Goal: Task Accomplishment & Management: Manage account settings

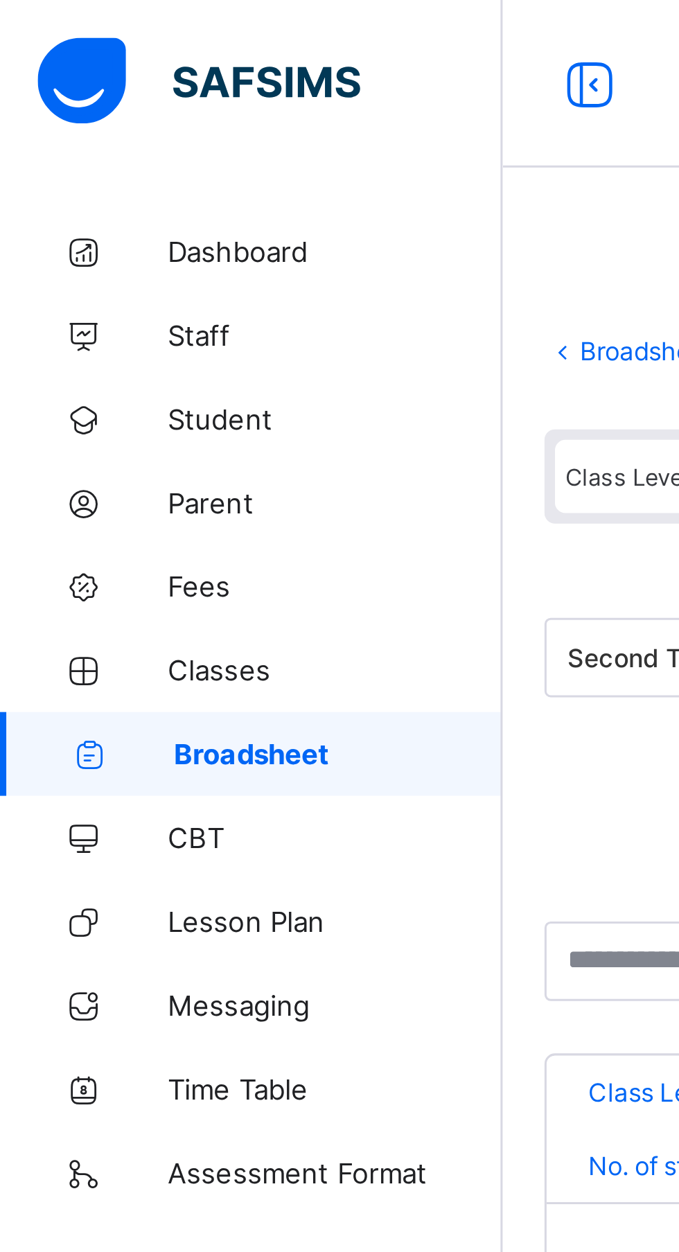
click at [89, 85] on span "Dashboard" at bounding box center [110, 83] width 111 height 11
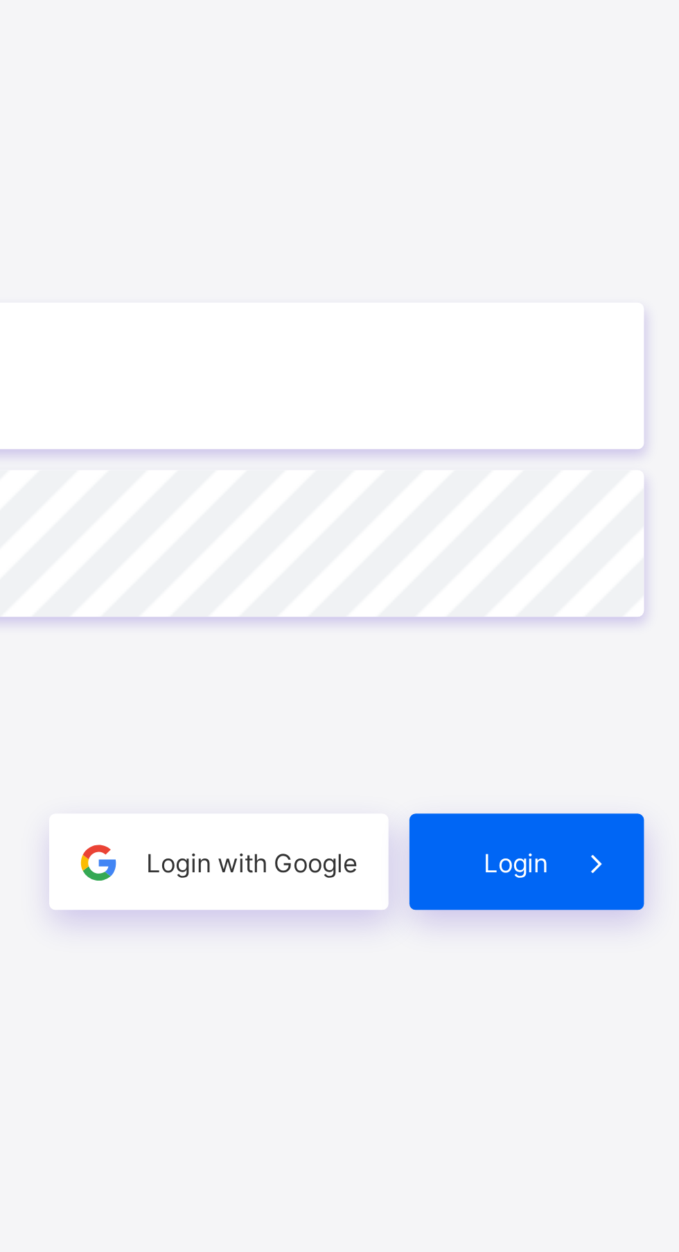
click at [563, 608] on input "email" at bounding box center [452, 584] width 360 height 49
type input "**********"
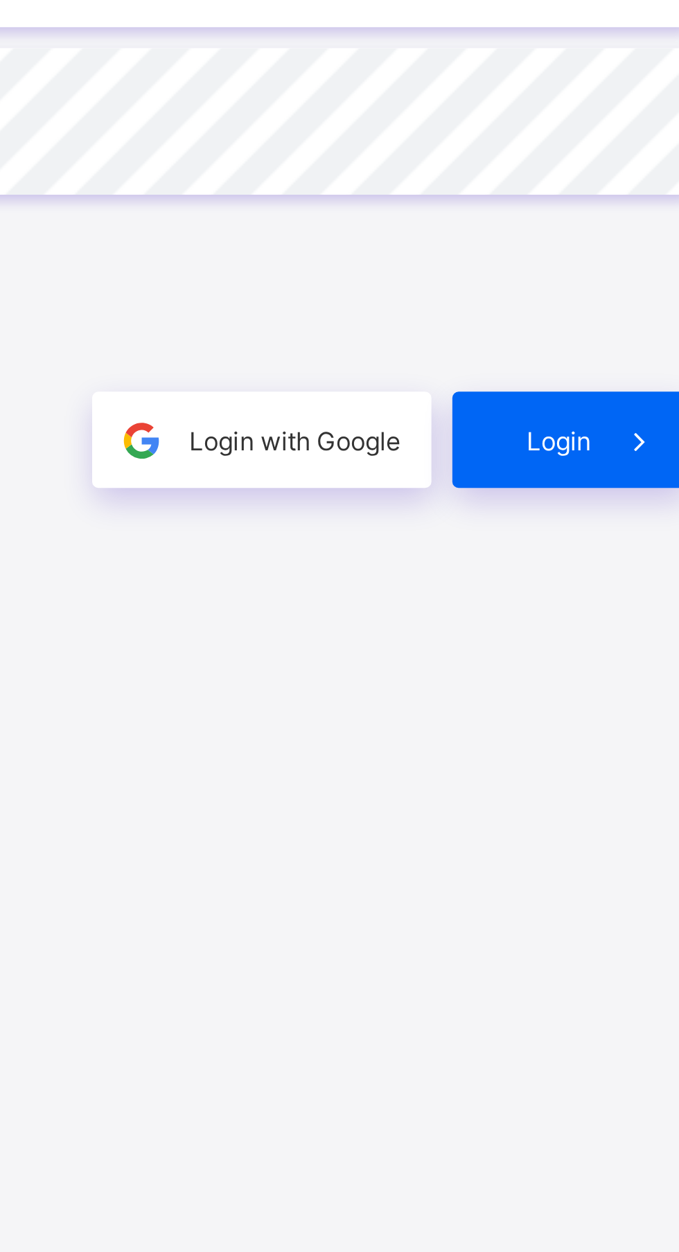
click at [598, 751] on span "Login" at bounding box center [589, 745] width 21 height 10
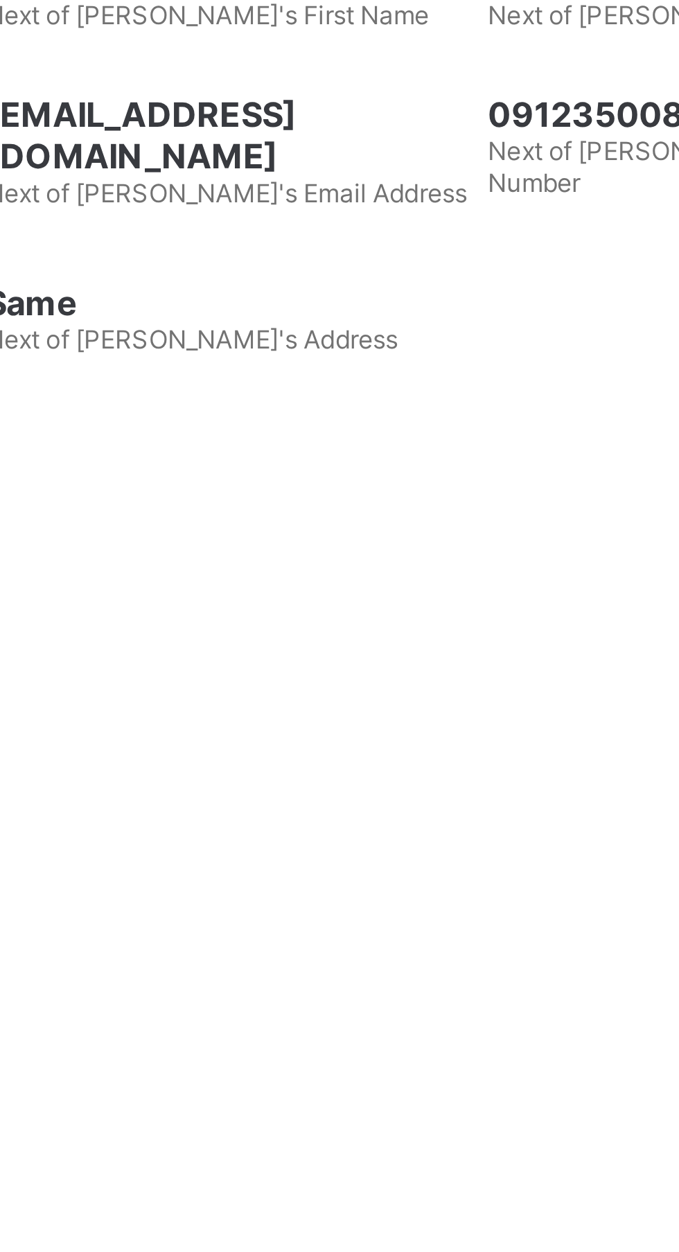
click at [362, 462] on span "Edit Requests" at bounding box center [349, 456] width 53 height 10
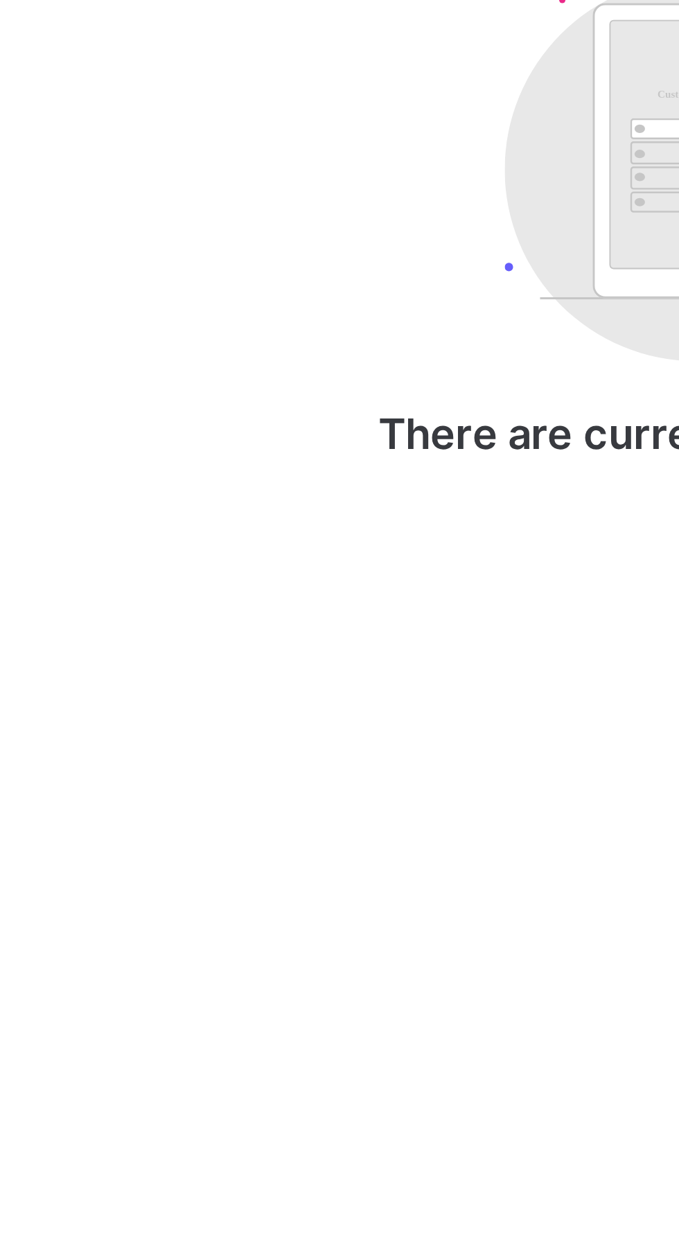
click at [288, 462] on span "Documents" at bounding box center [287, 456] width 44 height 10
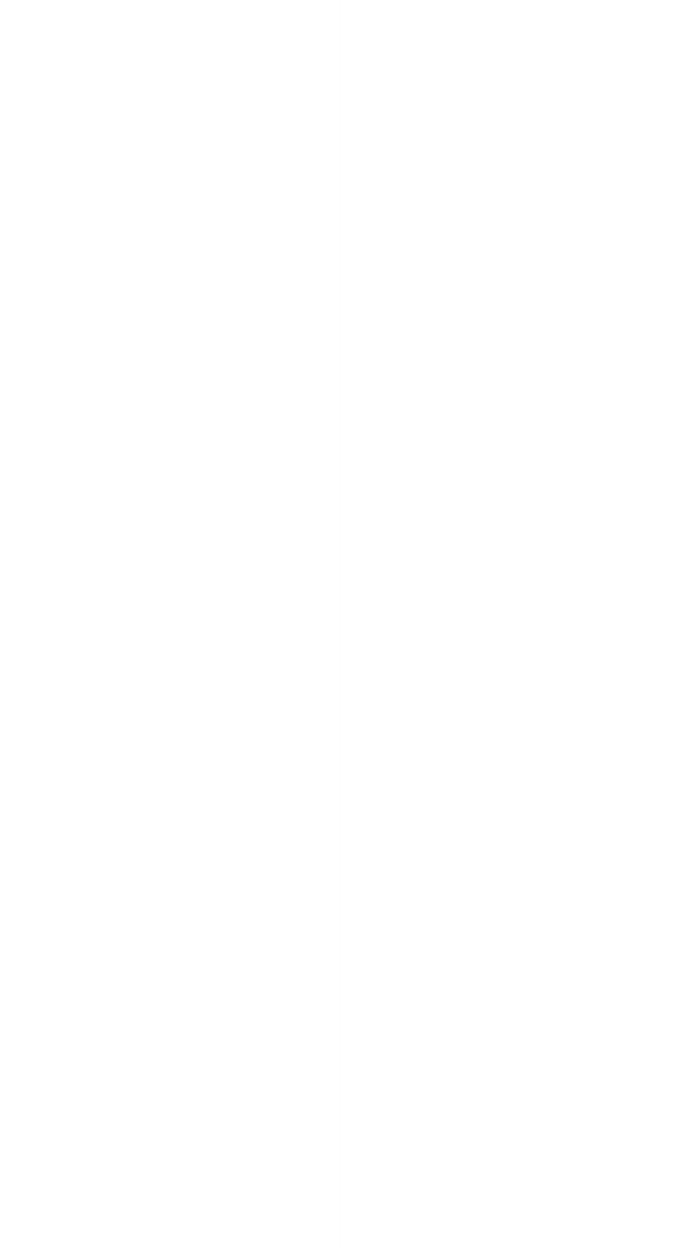
click at [638, 511] on span "Upload Document" at bounding box center [623, 506] width 70 height 10
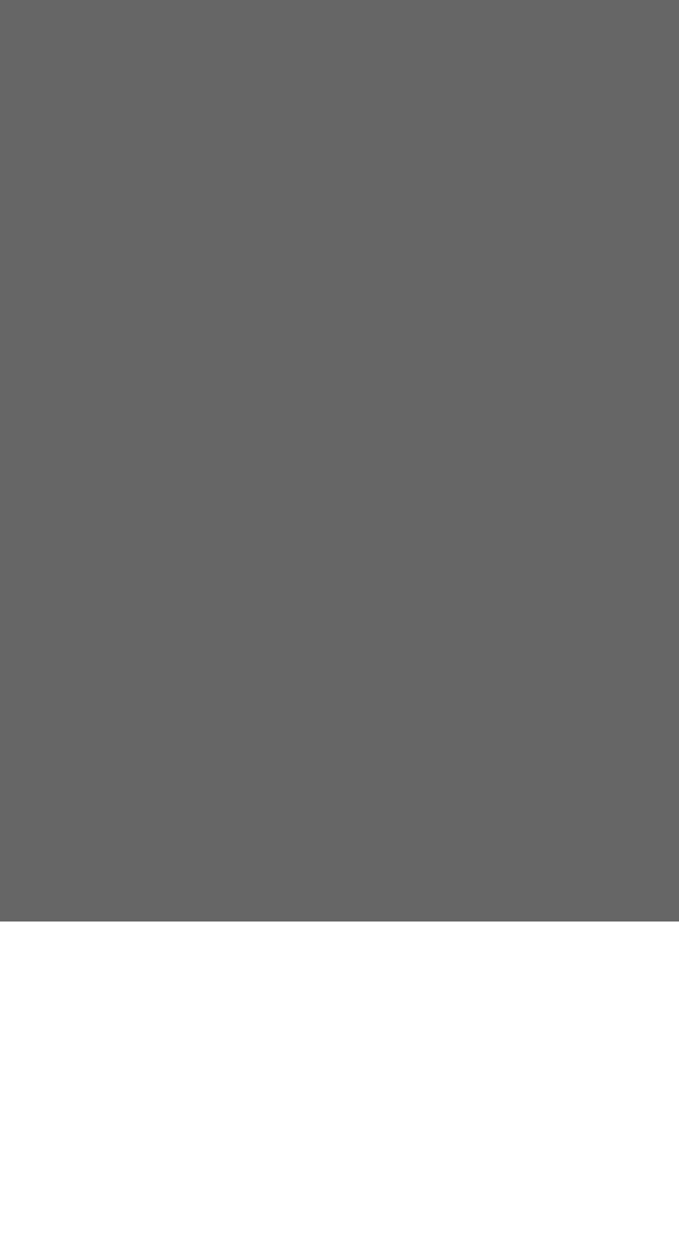
click at [360, 820] on span "Cancel" at bounding box center [346, 814] width 28 height 10
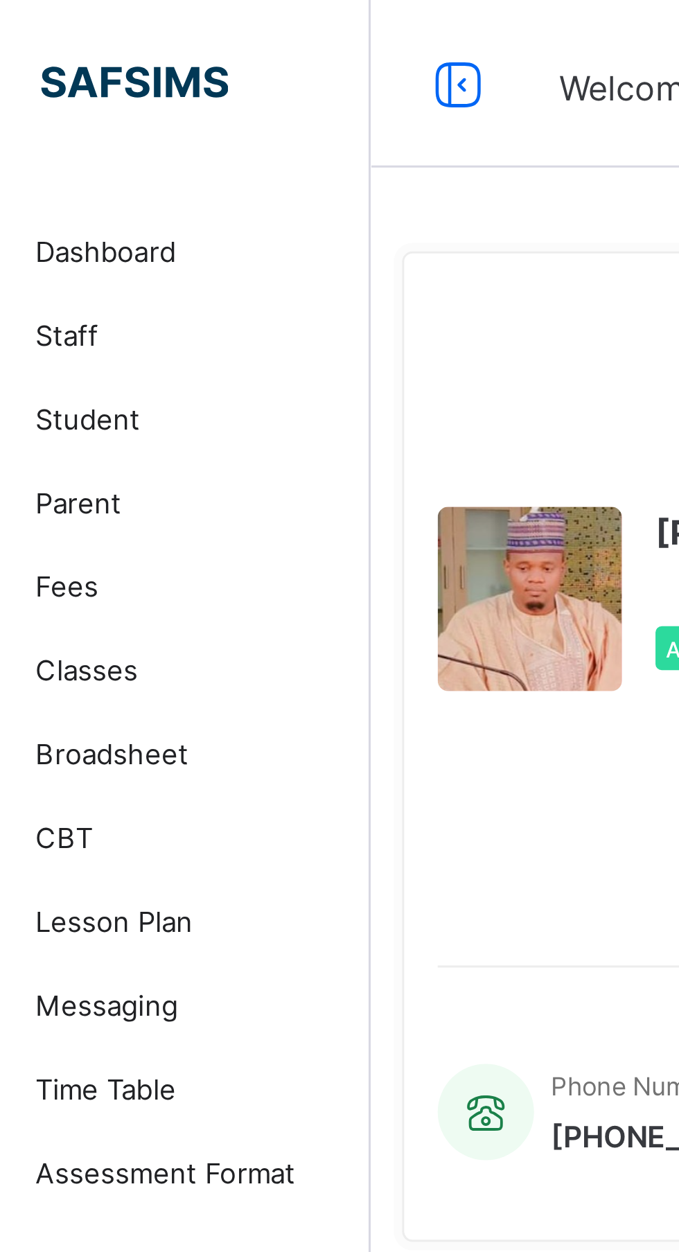
click at [89, 85] on span "Dashboard" at bounding box center [110, 83] width 111 height 11
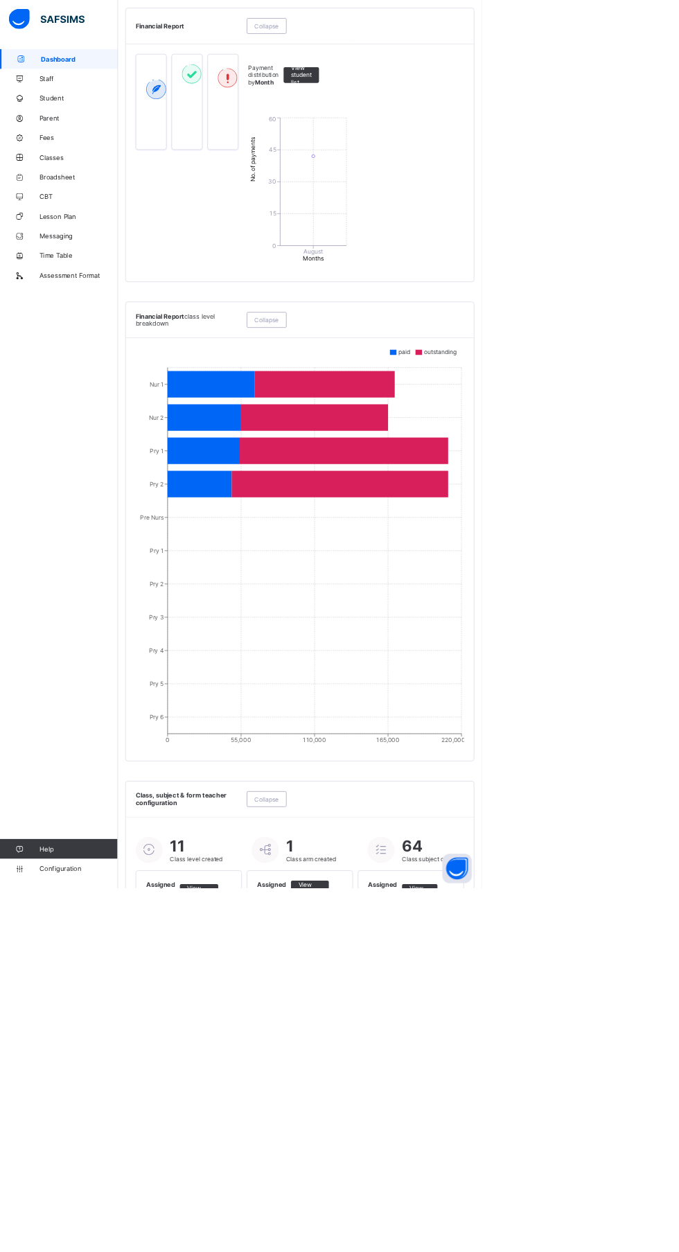
scroll to position [626, 0]
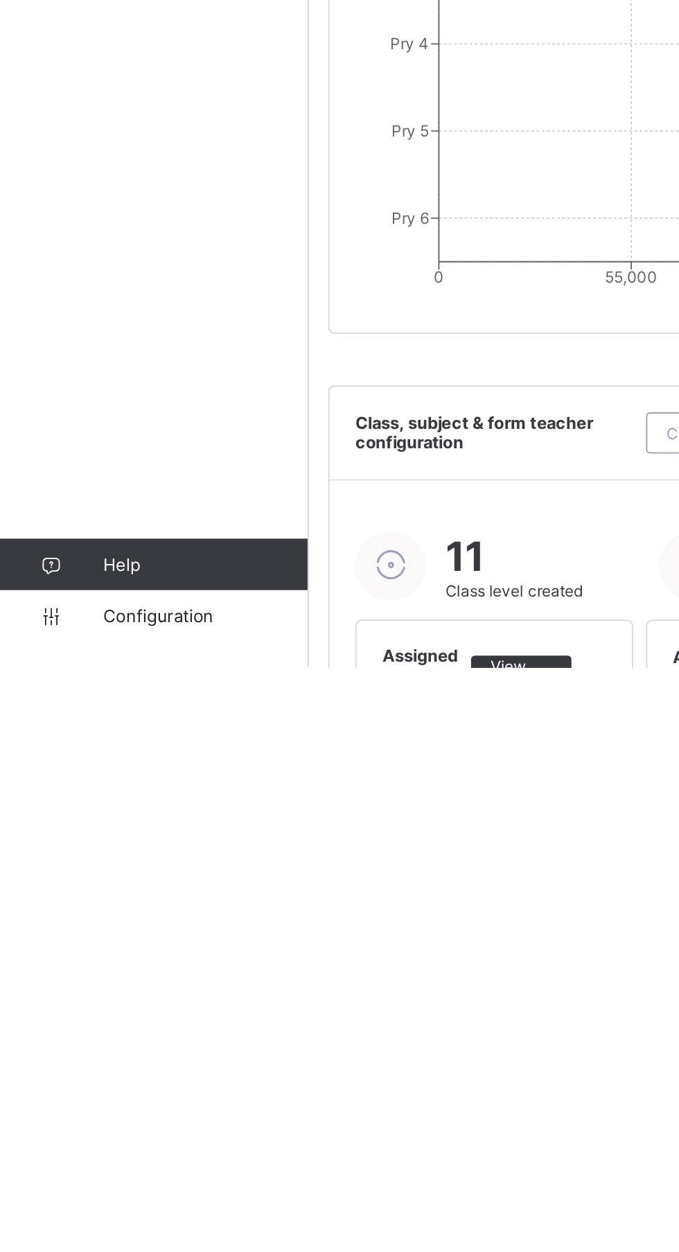
click at [91, 1238] on link "Configuration" at bounding box center [83, 1225] width 166 height 28
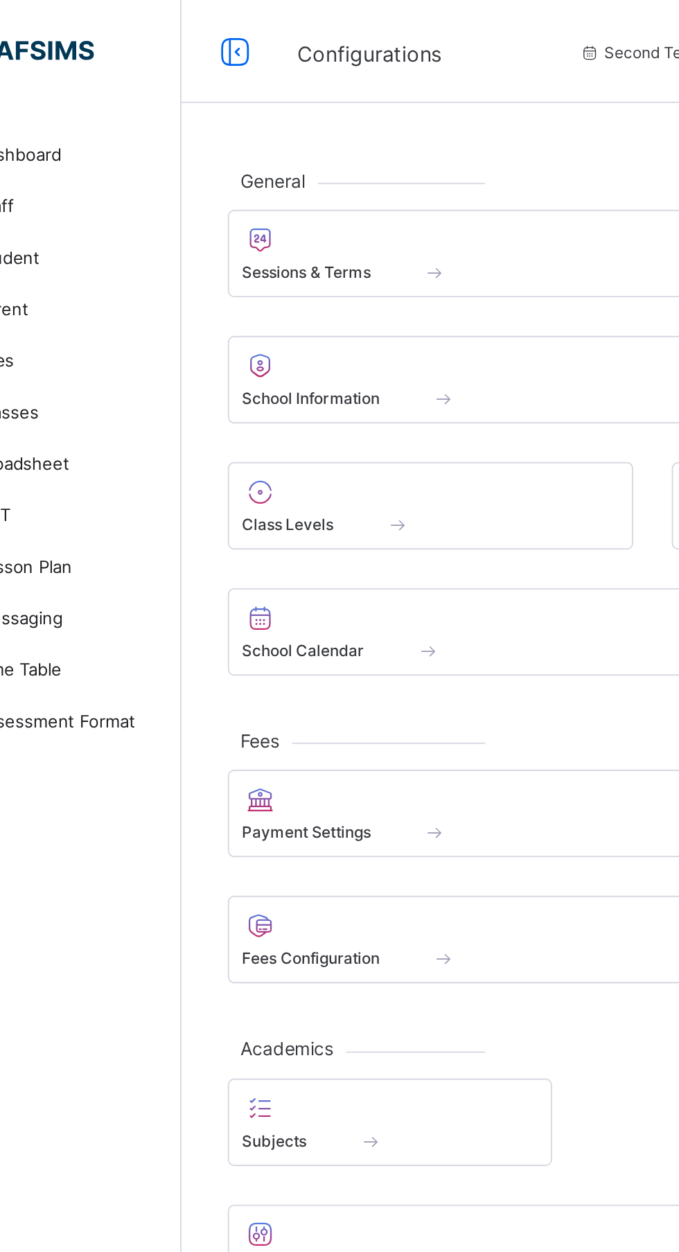
click at [283, 274] on span at bounding box center [300, 274] width 203 height 3
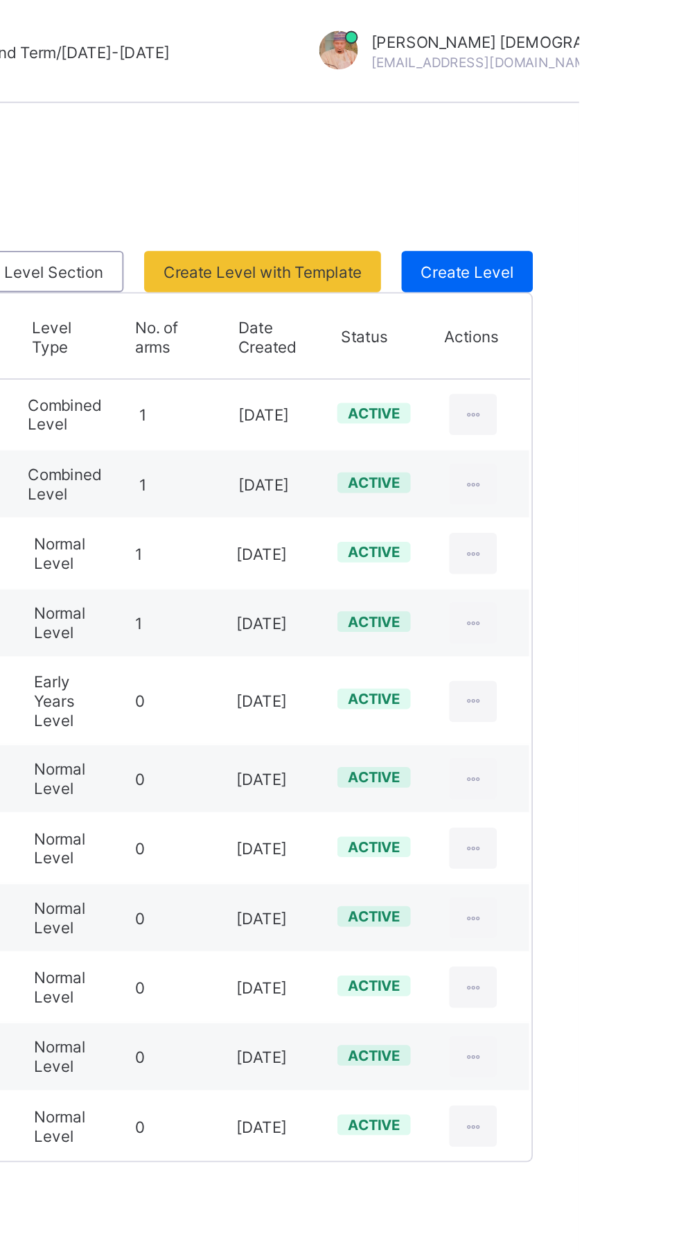
click at [631, 374] on div at bounding box center [622, 378] width 26 height 22
click at [0, 0] on div "Deactivate Class Level" at bounding box center [0, 0] width 0 height 0
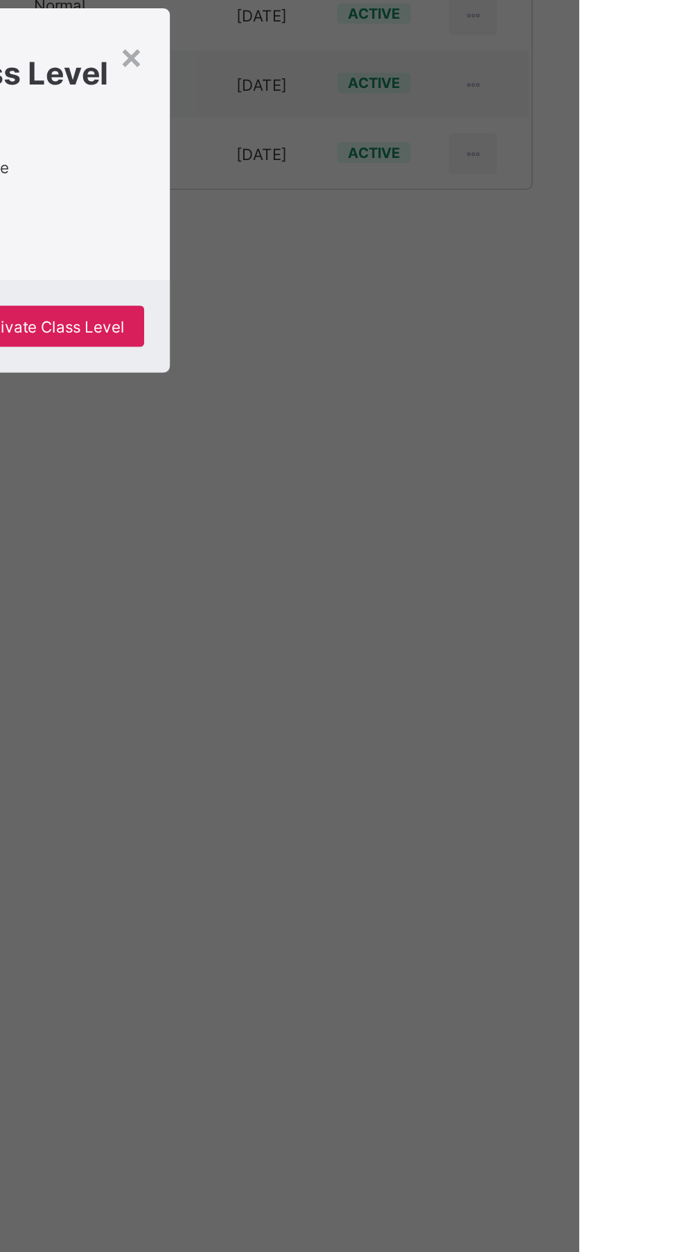
click at [445, 710] on div "Yes, Deactivate Class Level" at bounding box center [380, 699] width 129 height 22
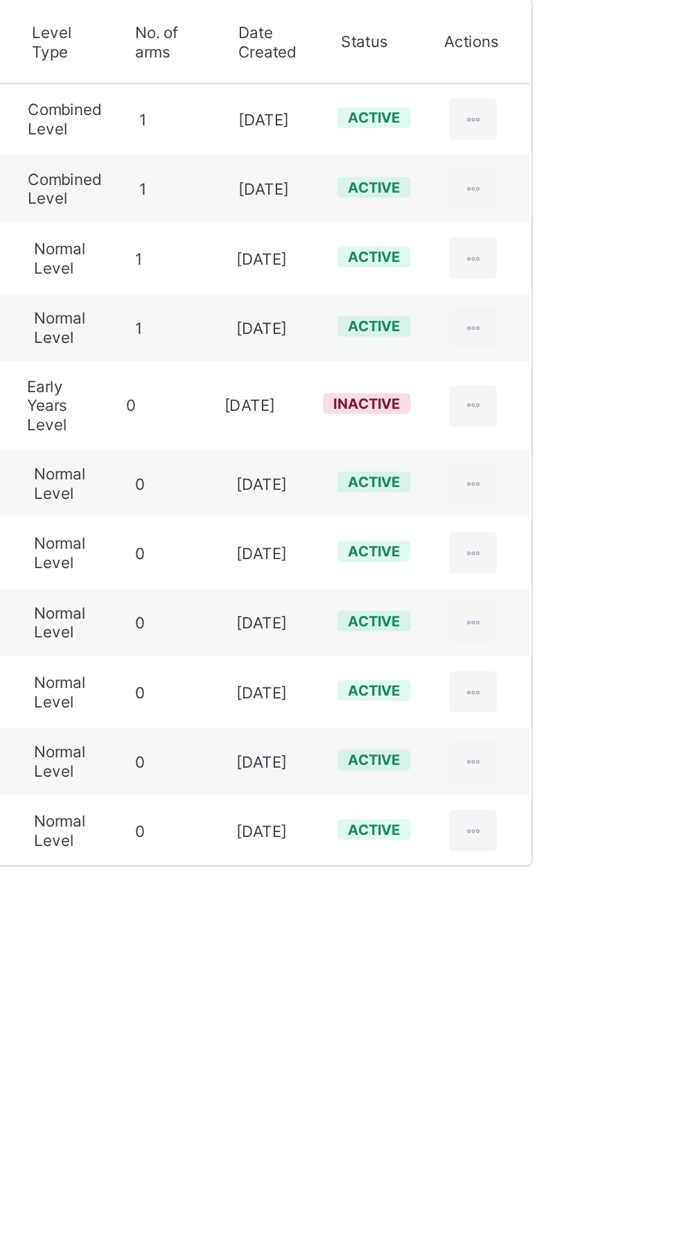
click at [632, 416] on div at bounding box center [622, 419] width 26 height 22
click at [0, 0] on div "Deactivate Class Level" at bounding box center [0, 0] width 0 height 0
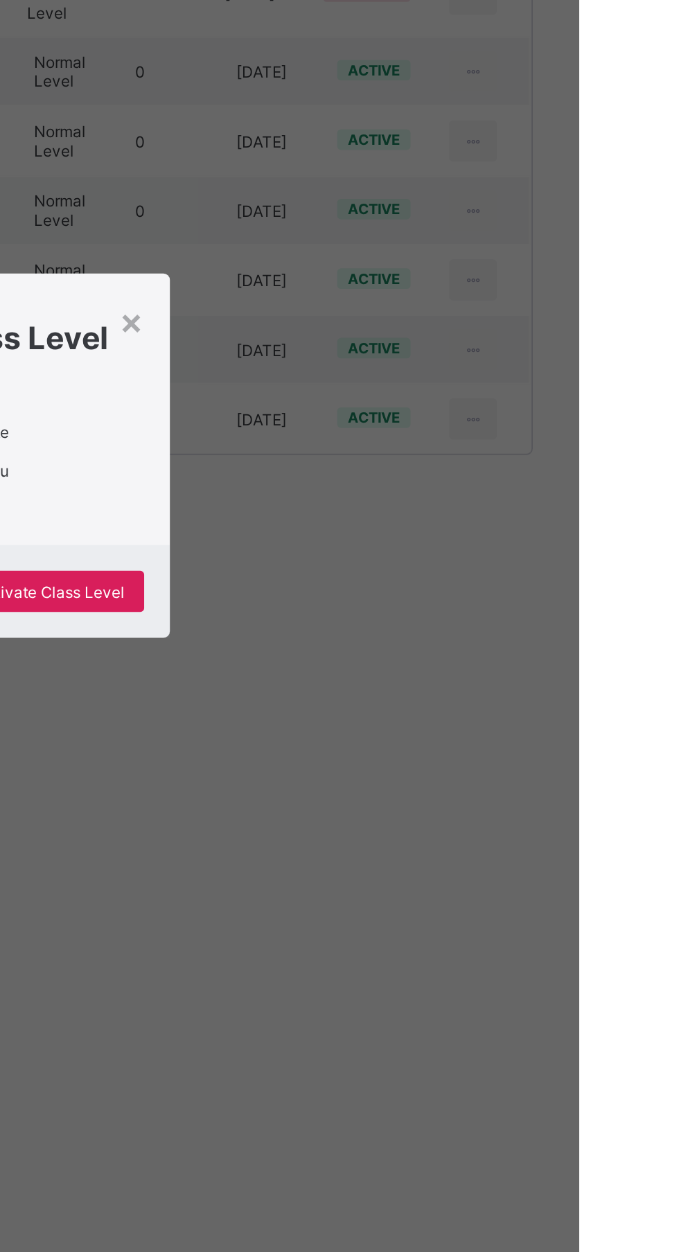
click at [438, 660] on div "This action would deactivate Primary One . Are you sure you want to carry on?" at bounding box center [340, 629] width 196 height 62
click at [435, 705] on span "Yes, Deactivate Class Level" at bounding box center [380, 699] width 108 height 10
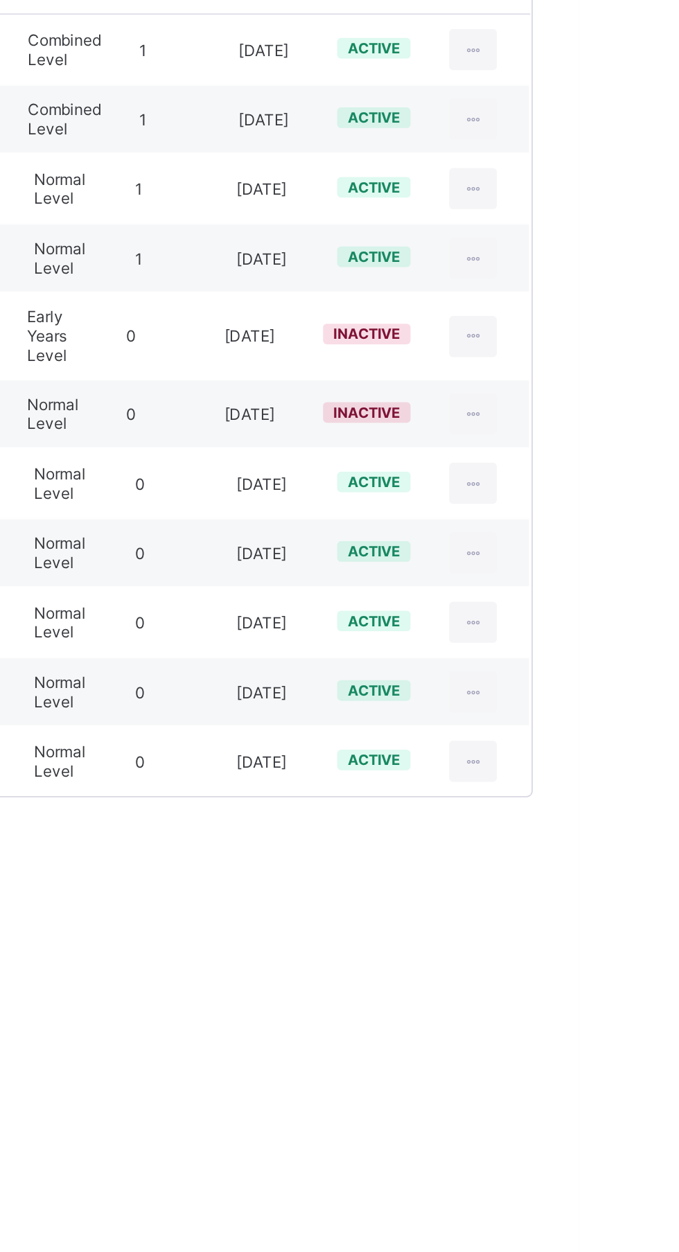
click at [630, 448] on div at bounding box center [622, 457] width 26 height 22
click at [0, 0] on div "Deactivate Class Level" at bounding box center [0, 0] width 0 height 0
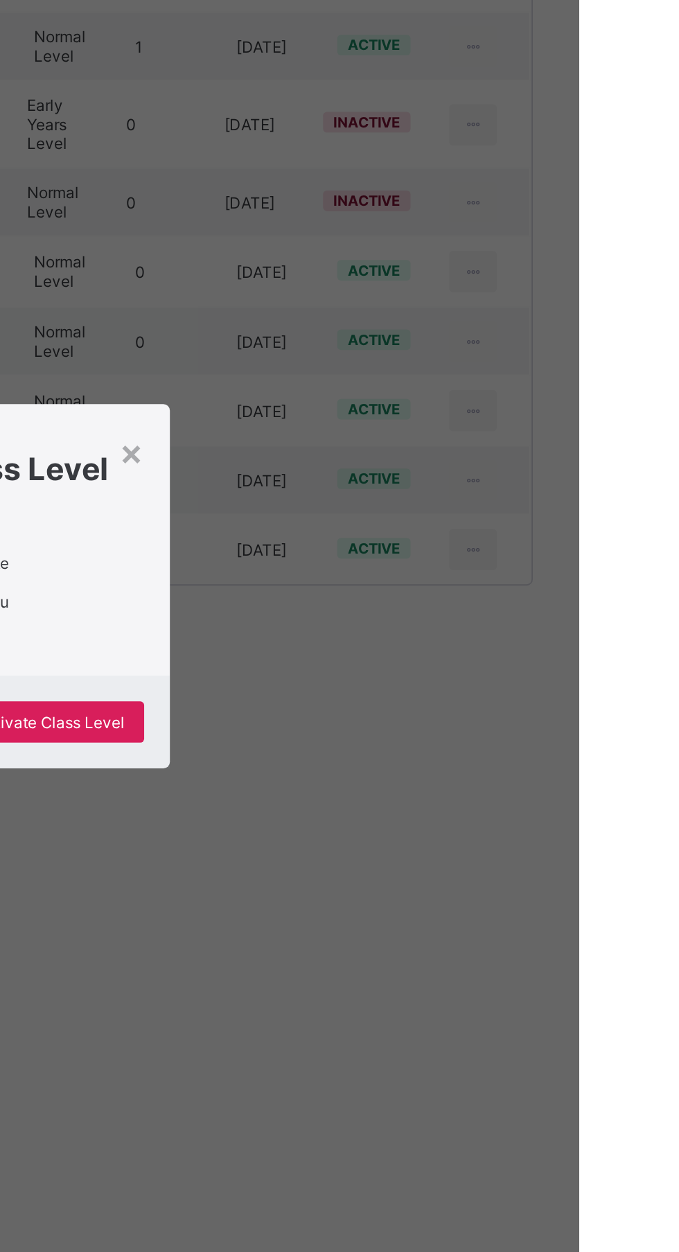
click at [435, 705] on span "Yes, Deactivate Class Level" at bounding box center [380, 699] width 108 height 10
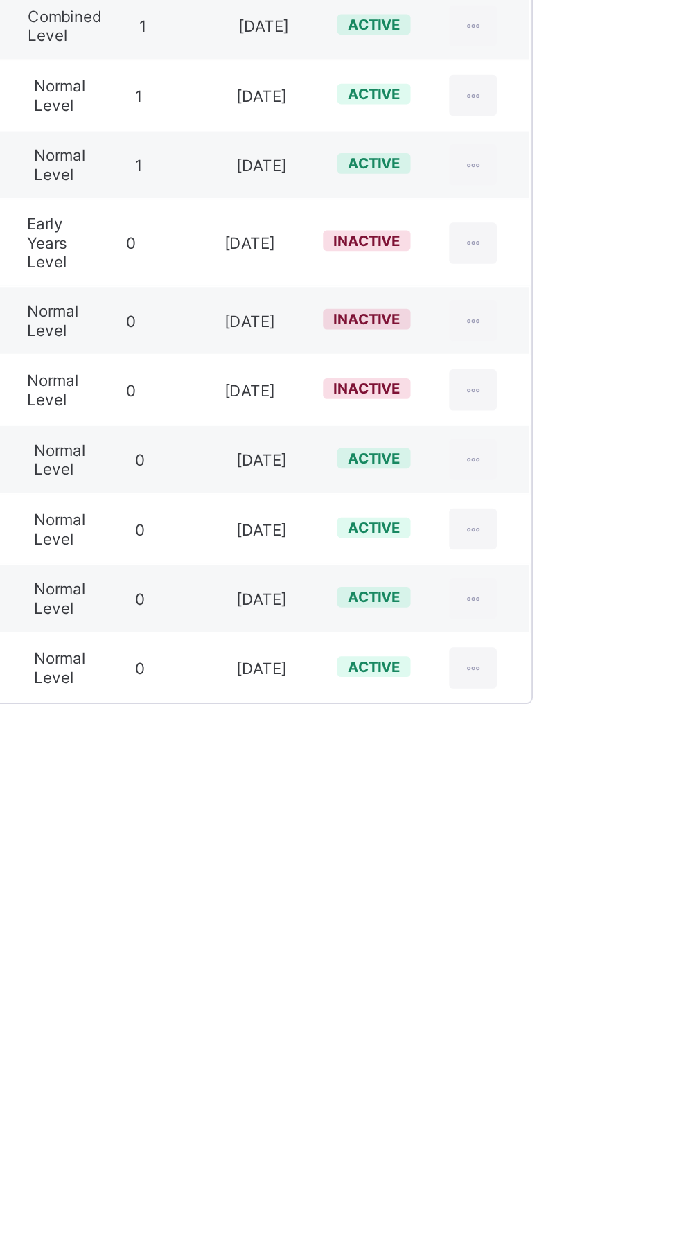
click at [630, 492] on div at bounding box center [622, 494] width 26 height 22
click at [0, 0] on div "Deactivate Class Level" at bounding box center [0, 0] width 0 height 0
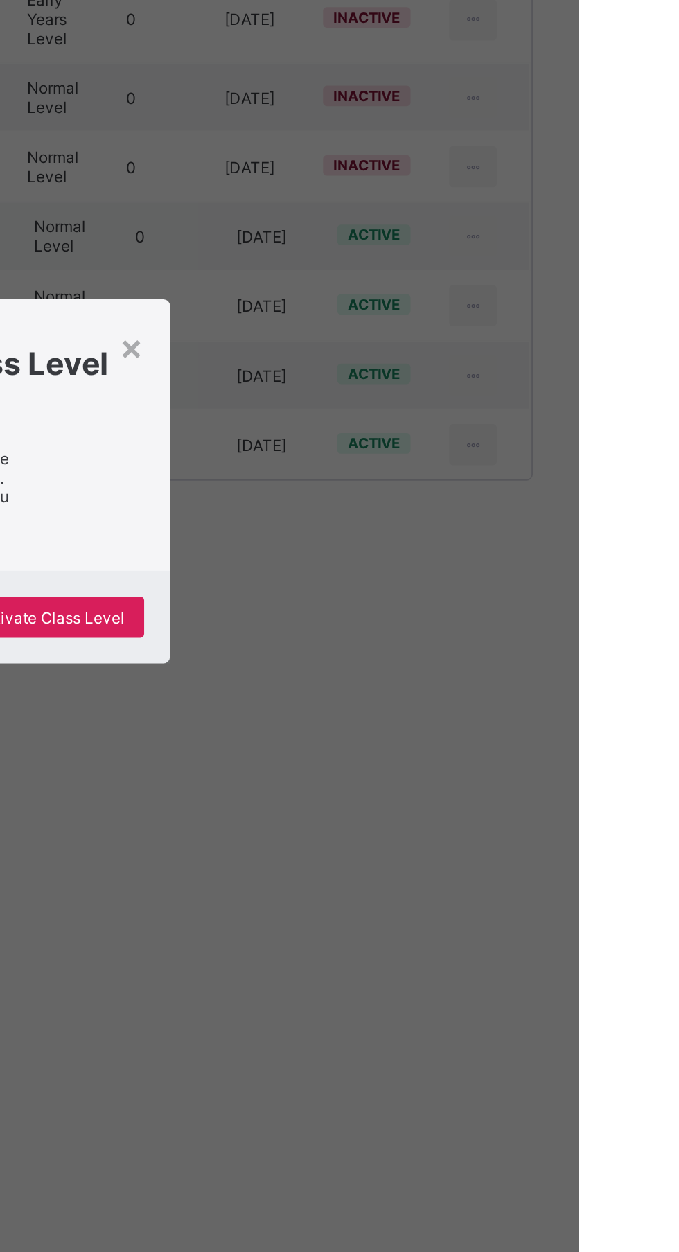
click at [438, 660] on div "This action would deactivate Primary Three . Are you sure you want to carry on?" at bounding box center [340, 629] width 196 height 62
click at [445, 710] on div "Yes, Deactivate Class Level" at bounding box center [380, 699] width 129 height 22
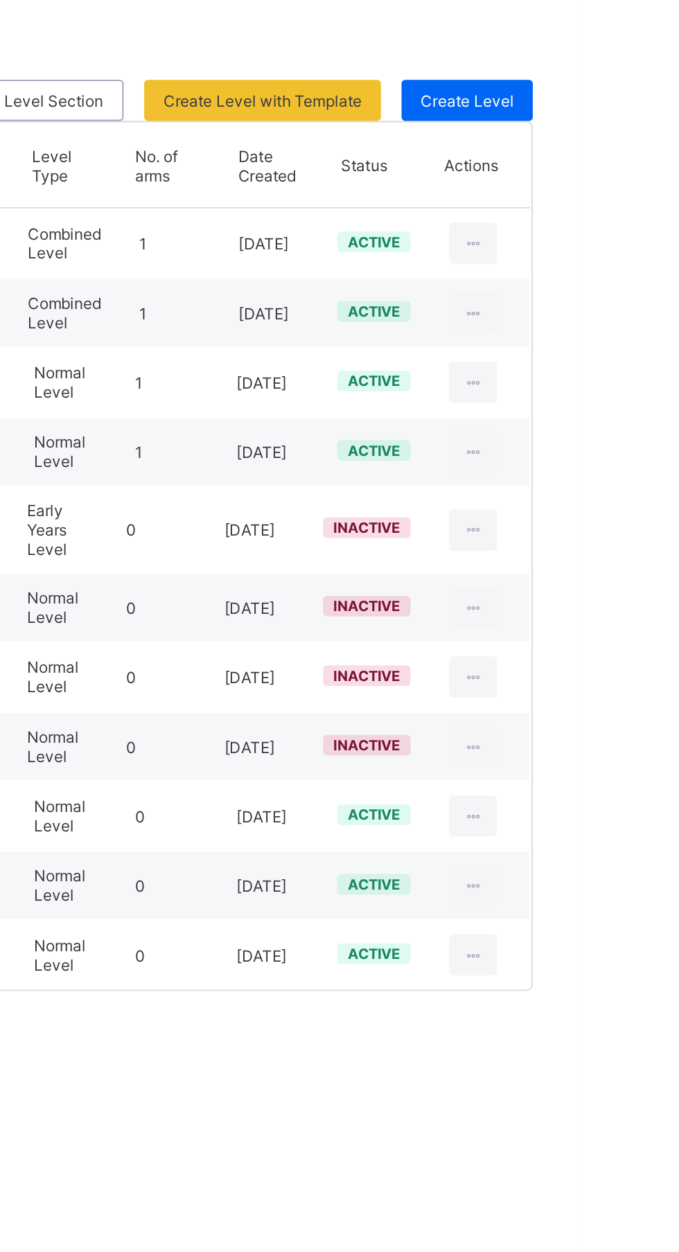
click at [0, 0] on div "Deactivate Class Level" at bounding box center [0, 0] width 0 height 0
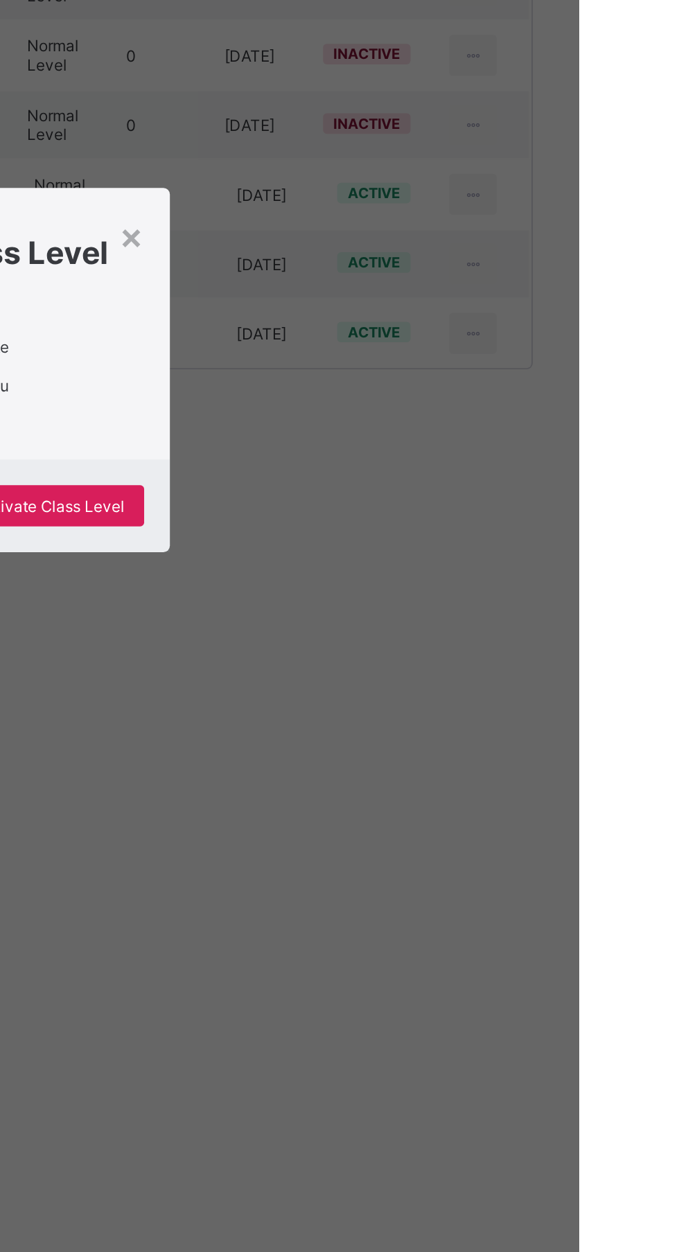
click at [438, 660] on div "This action would deactivate Primary Four . Are you sure you want to carry on?" at bounding box center [340, 629] width 196 height 62
click at [435, 705] on span "Yes, Deactivate Class Level" at bounding box center [380, 699] width 108 height 10
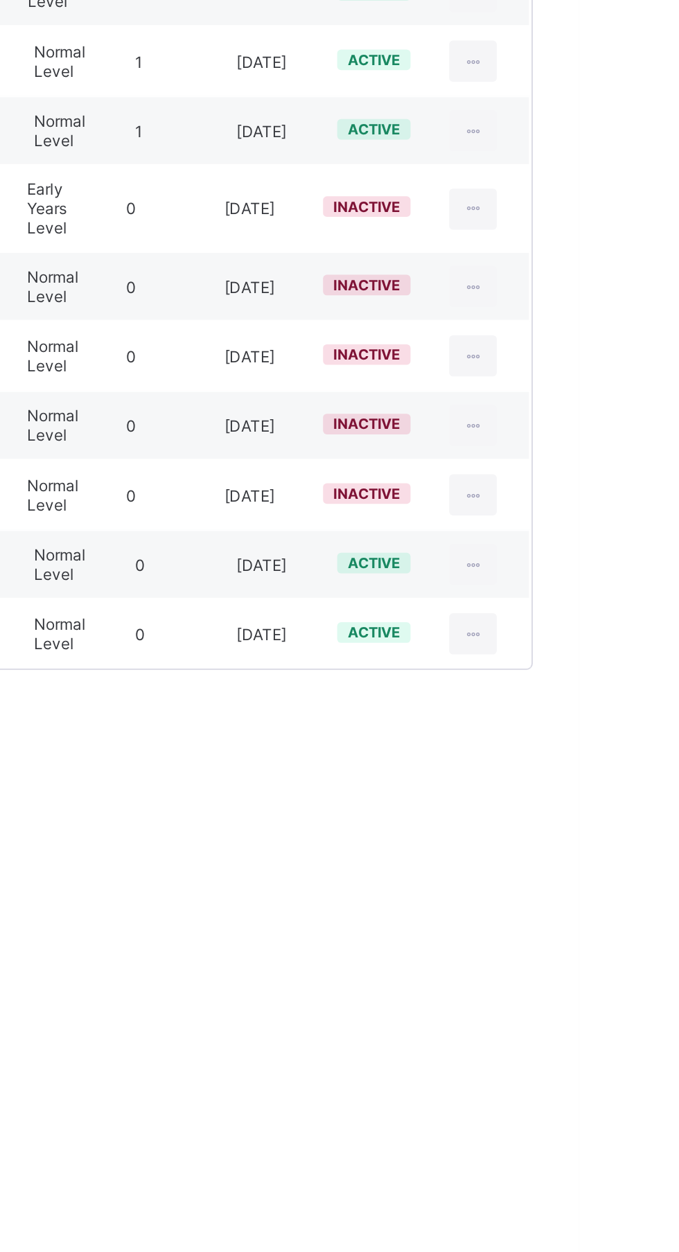
click at [632, 564] on div at bounding box center [622, 569] width 26 height 22
click at [0, 0] on div "Deactivate Class Level" at bounding box center [0, 0] width 0 height 0
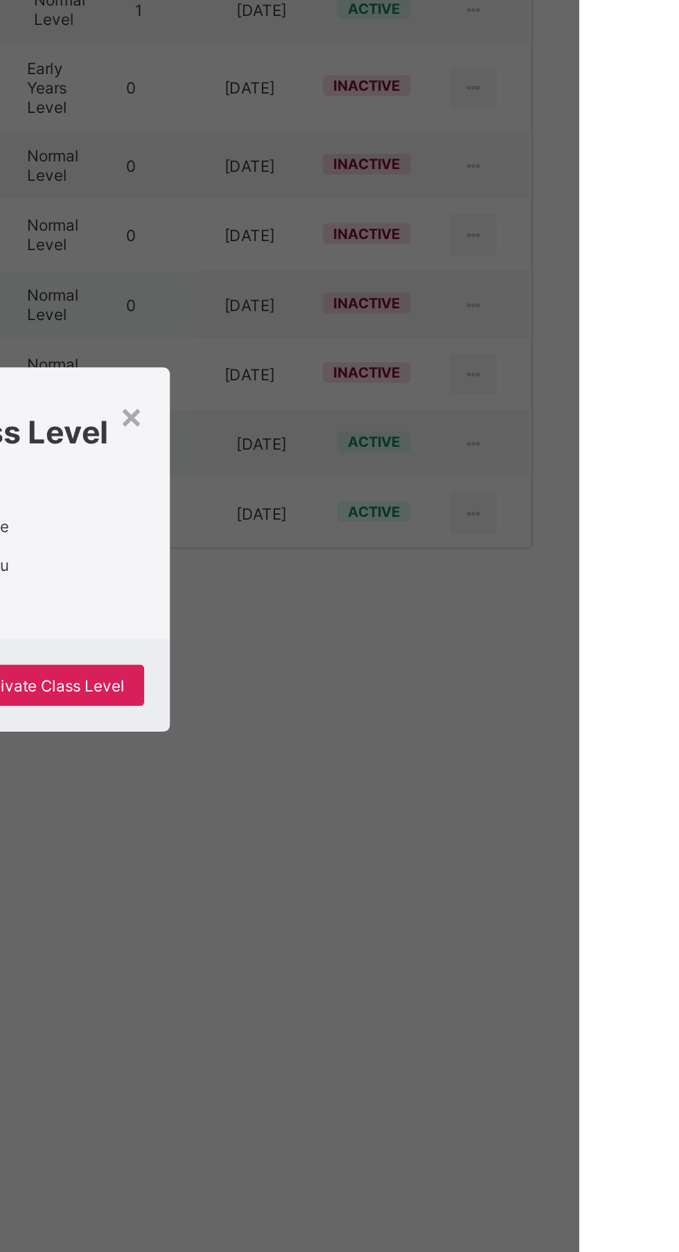
click at [435, 705] on span "Yes, Deactivate Class Level" at bounding box center [380, 699] width 108 height 10
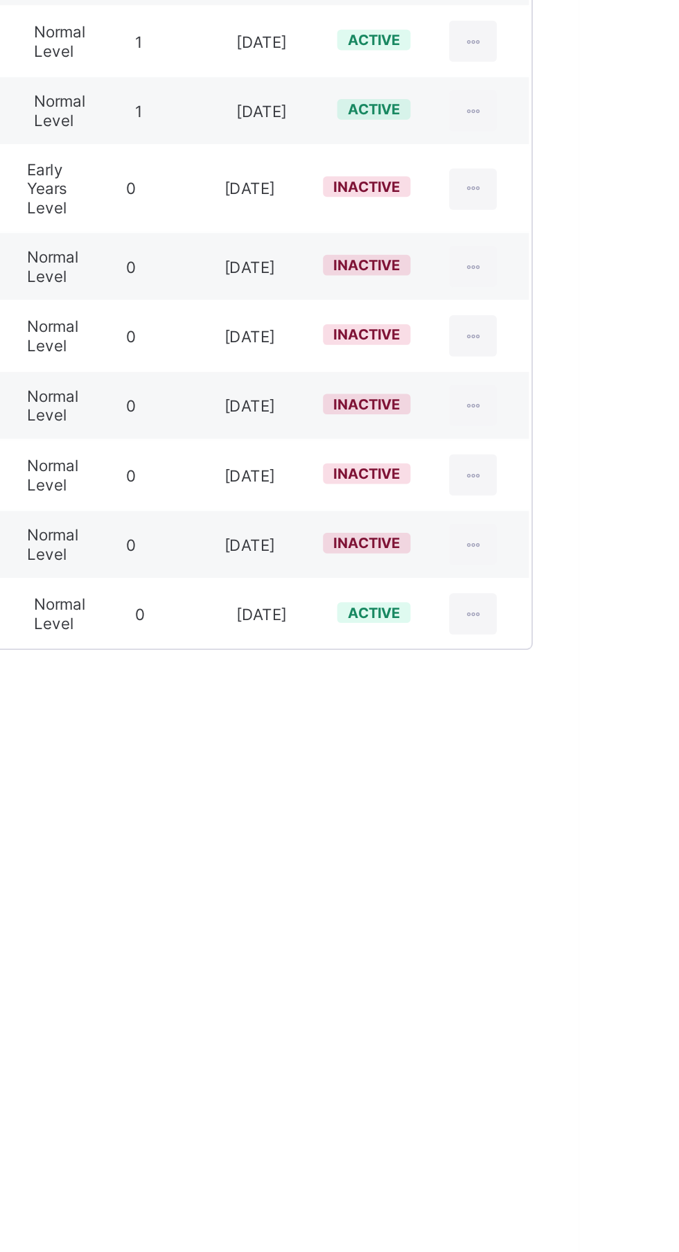
click at [631, 604] on div at bounding box center [622, 606] width 26 height 22
click at [0, 0] on div "Deactivate Class Level" at bounding box center [0, 0] width 0 height 0
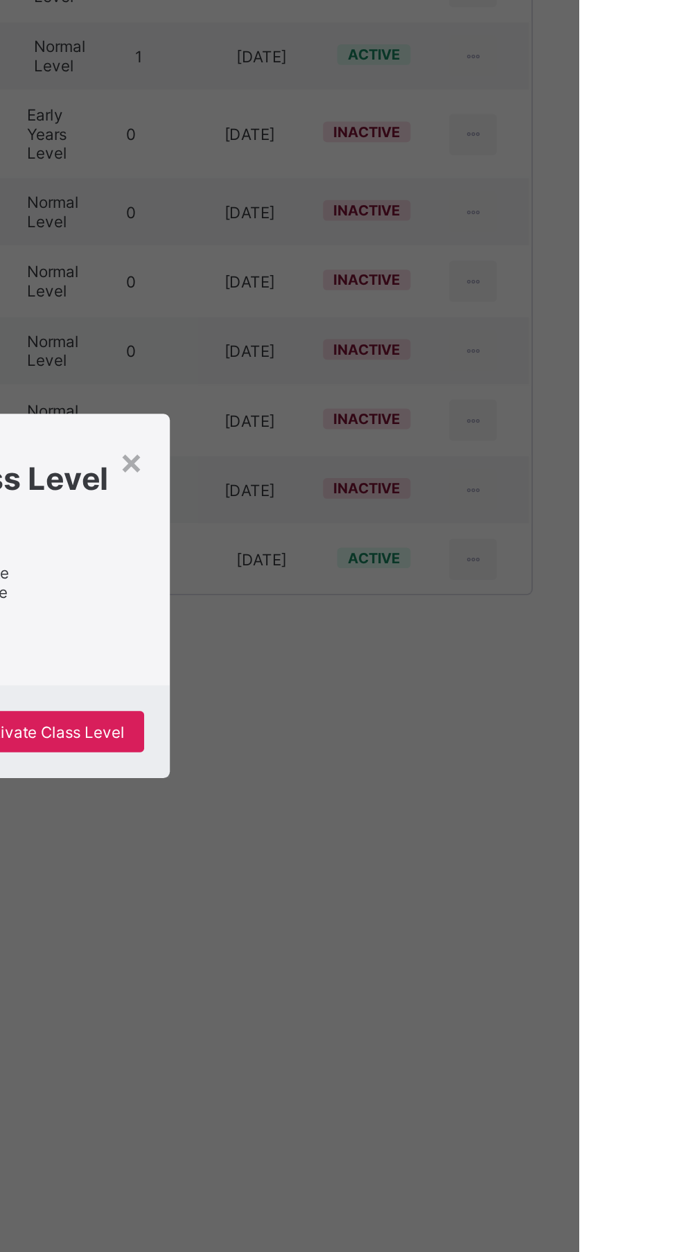
click at [435, 705] on span "Yes, Deactivate Class Level" at bounding box center [380, 699] width 108 height 10
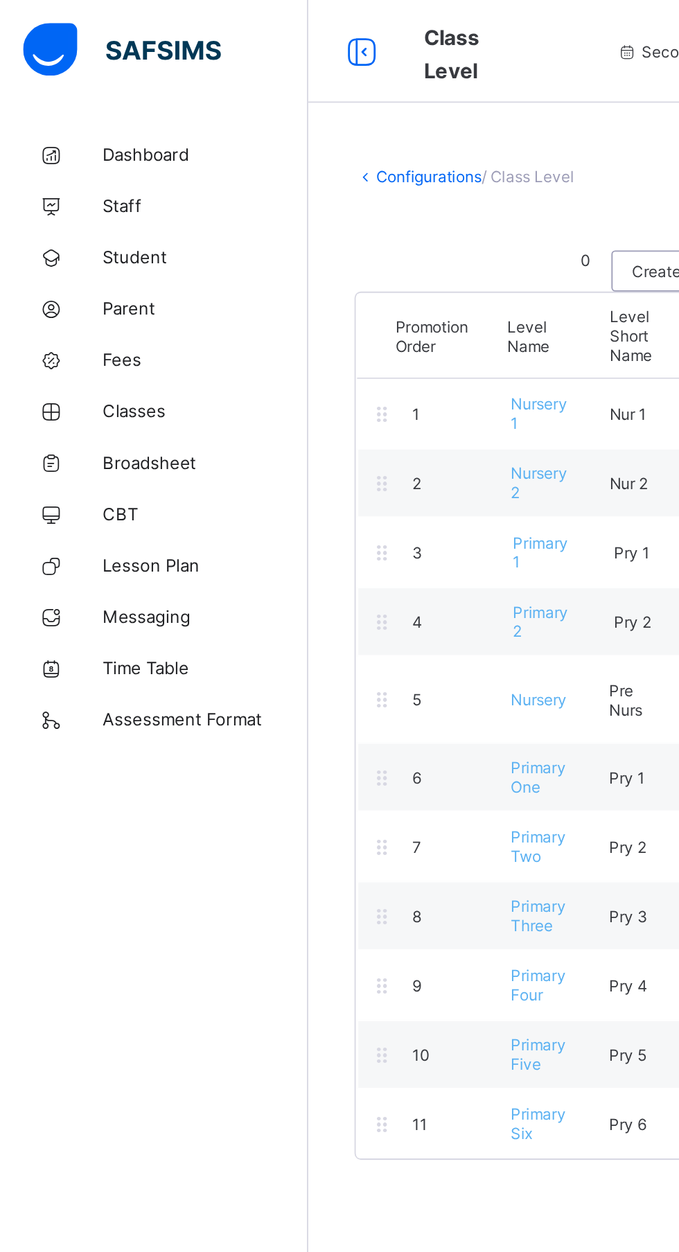
click at [96, 88] on span "Dashboard" at bounding box center [110, 83] width 111 height 11
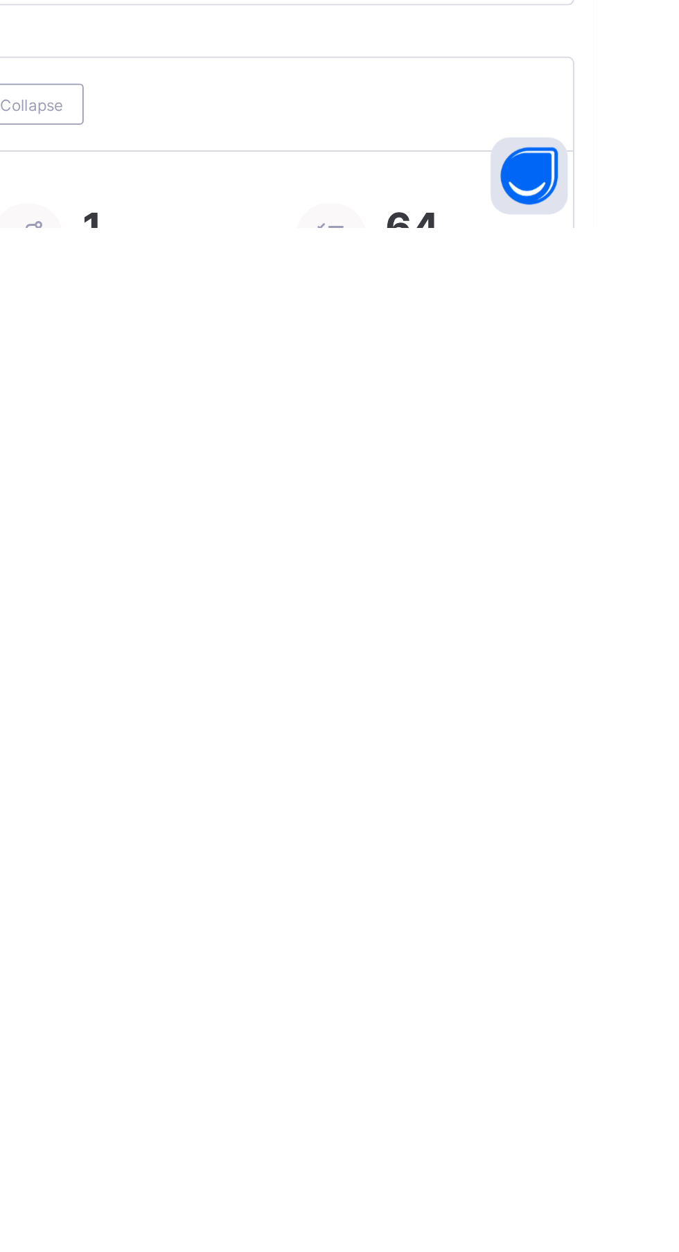
scroll to position [678, 0]
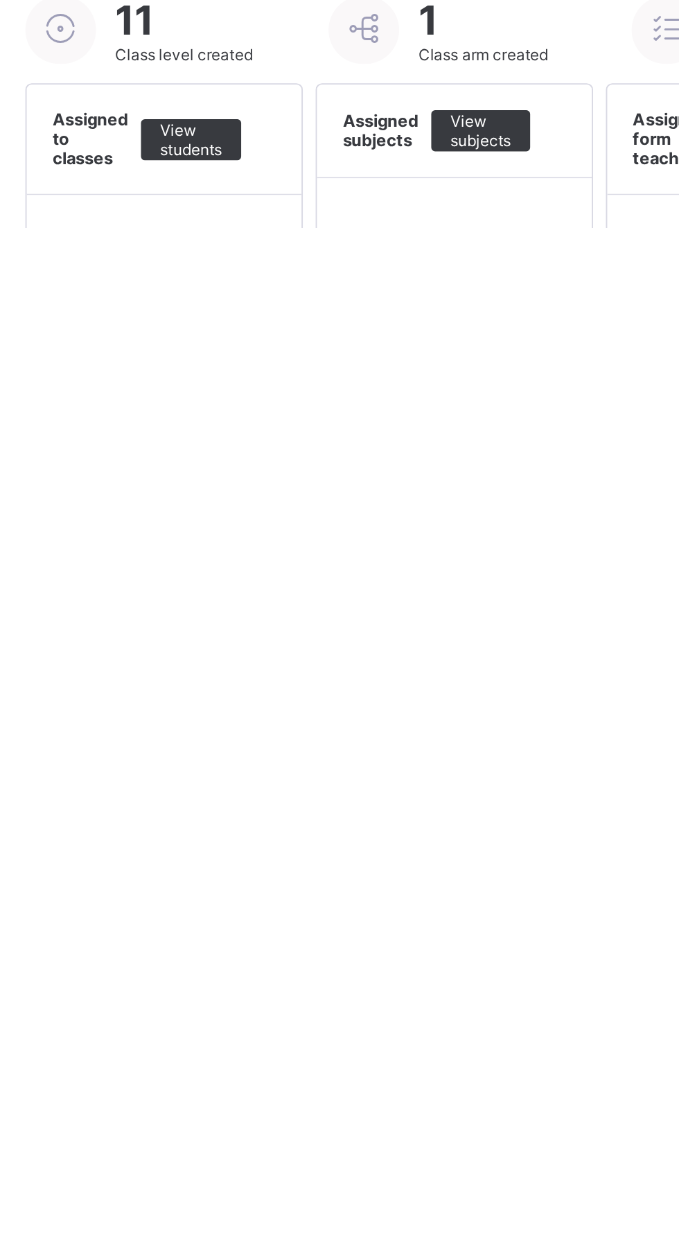
click at [439, 1211] on span "View subjects" at bounding box center [437, 1200] width 33 height 21
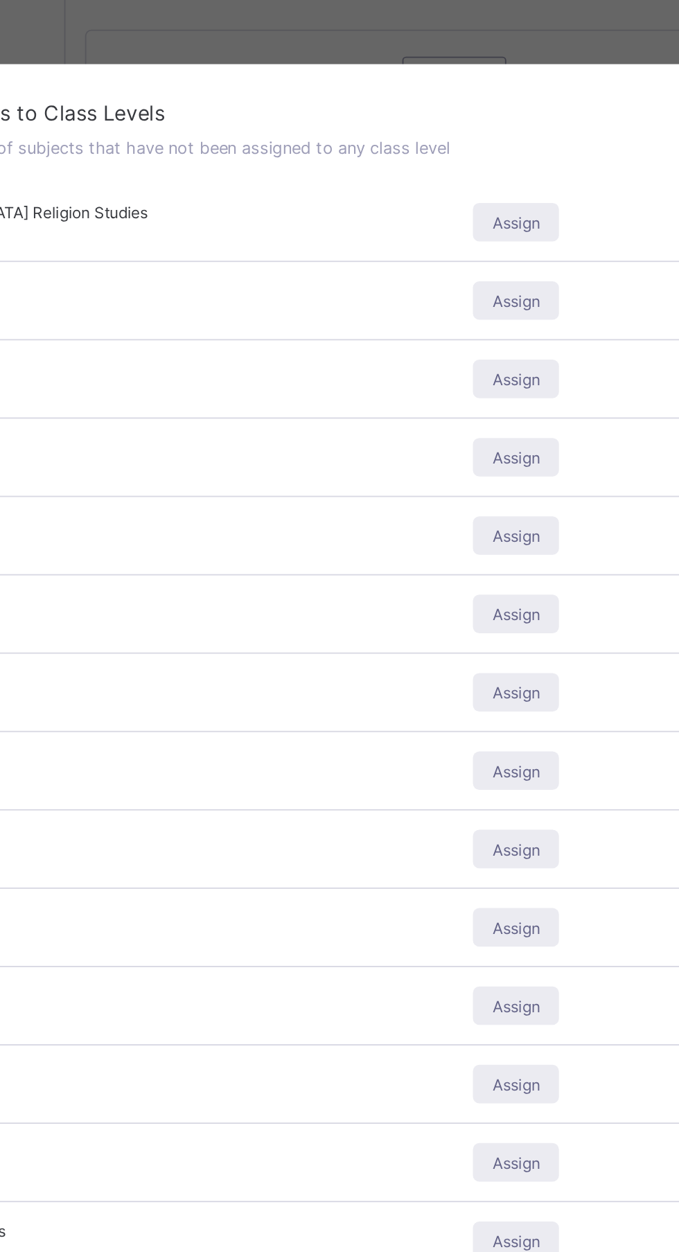
scroll to position [614, 0]
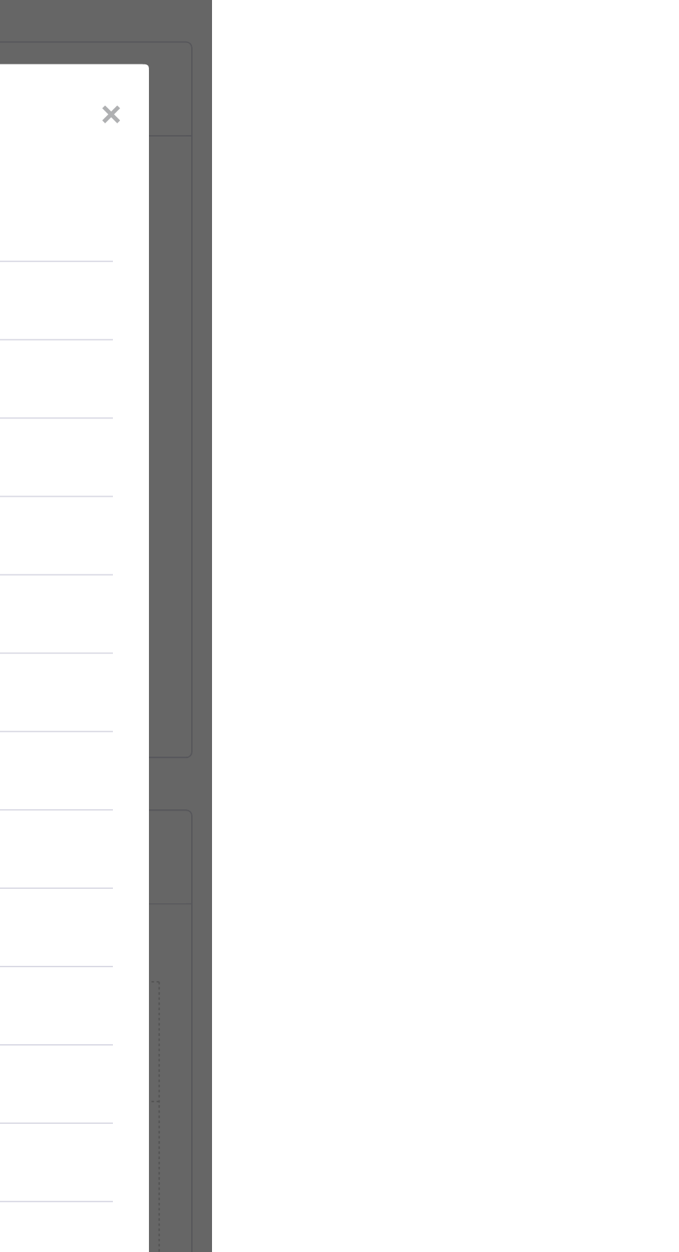
click at [631, 72] on div "×" at bounding box center [624, 61] width 13 height 24
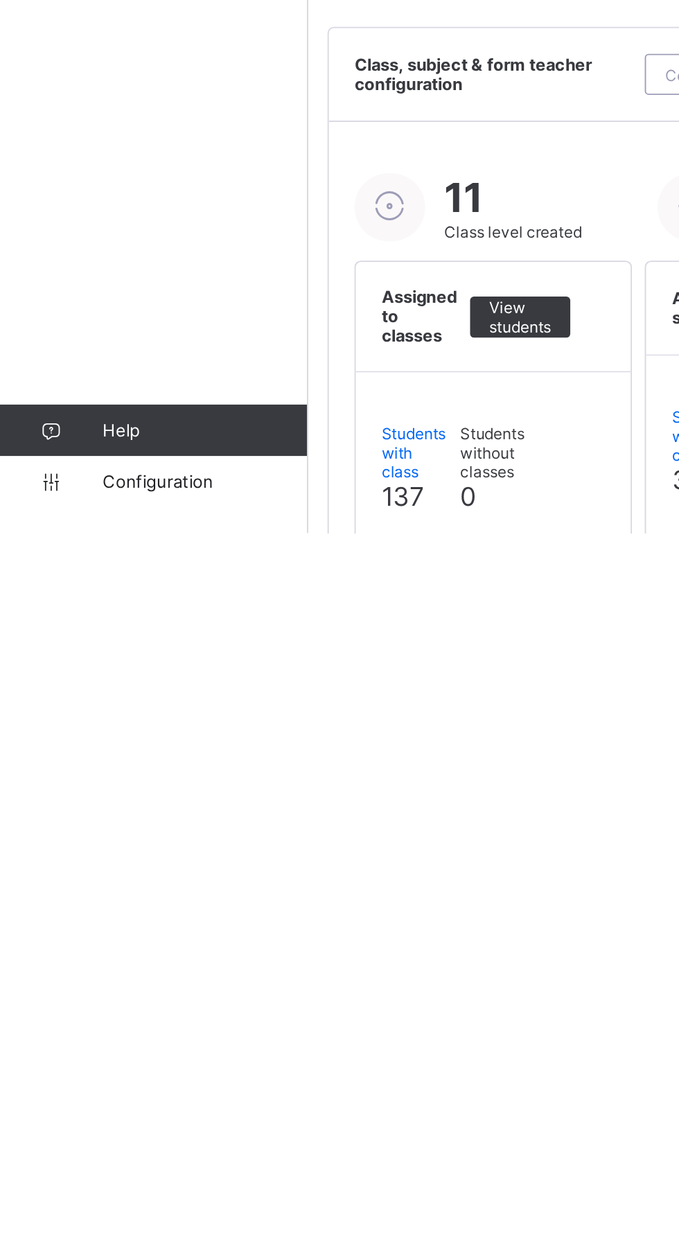
scroll to position [678, 0]
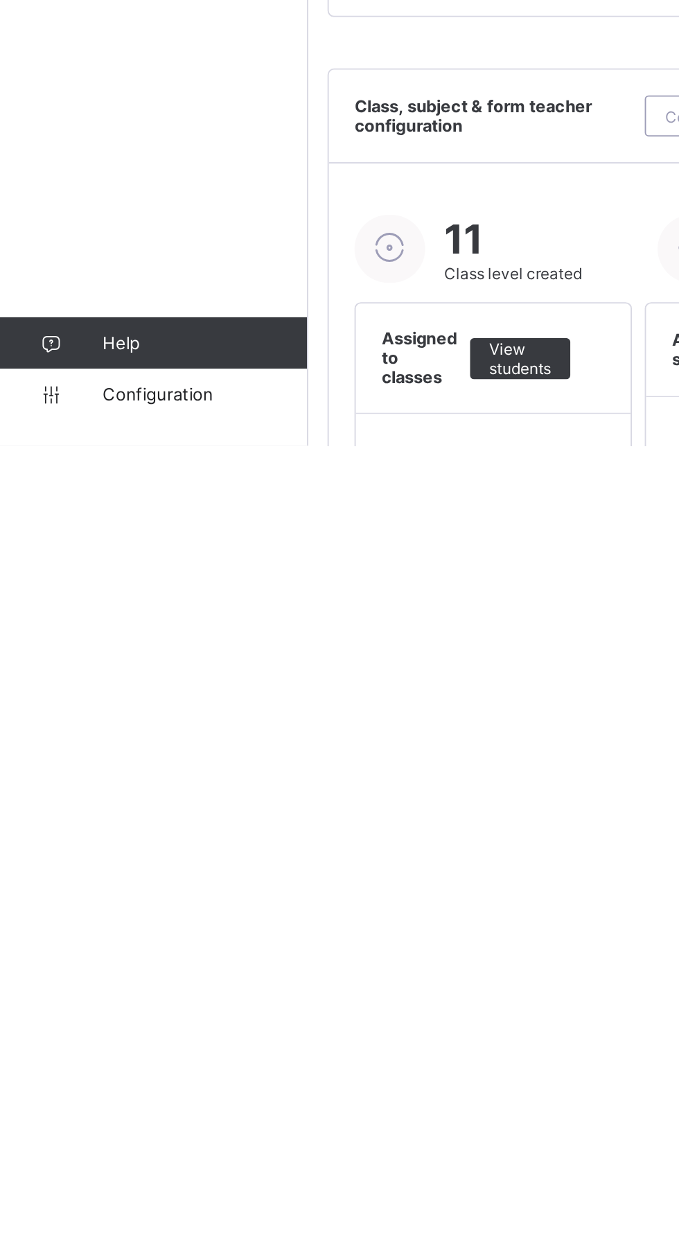
click at [109, 1230] on span "Configuration" at bounding box center [110, 1224] width 110 height 11
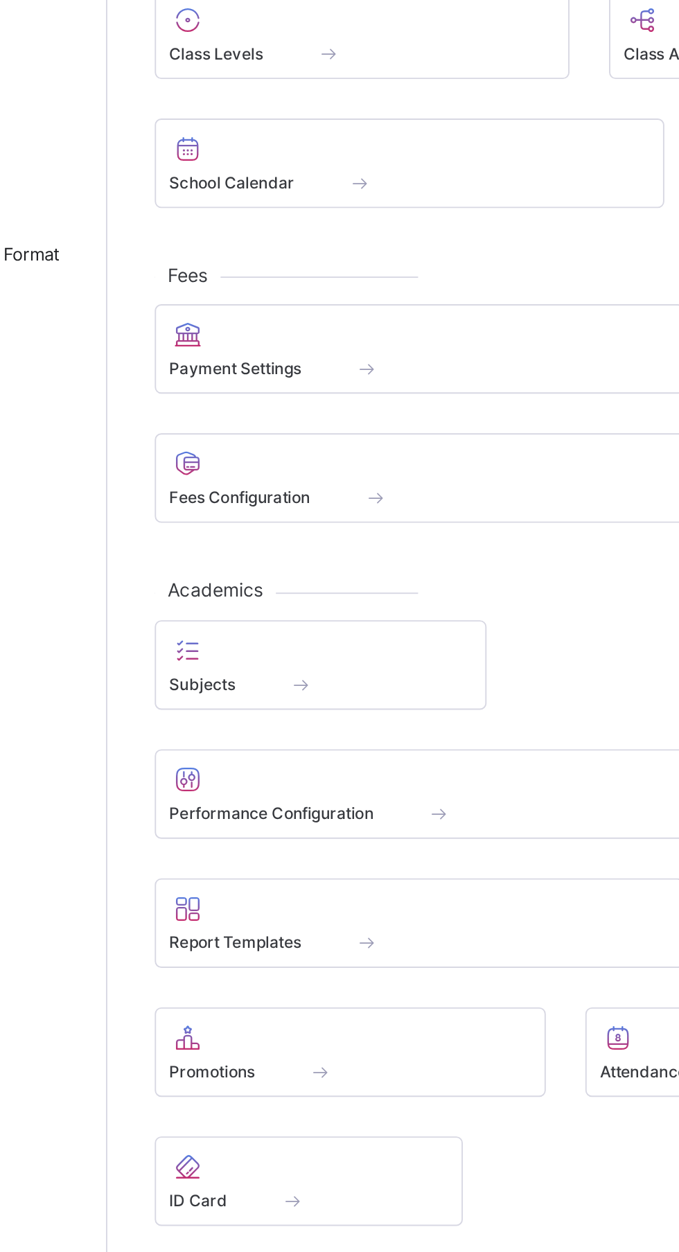
click at [269, 605] on div at bounding box center [278, 596] width 159 height 17
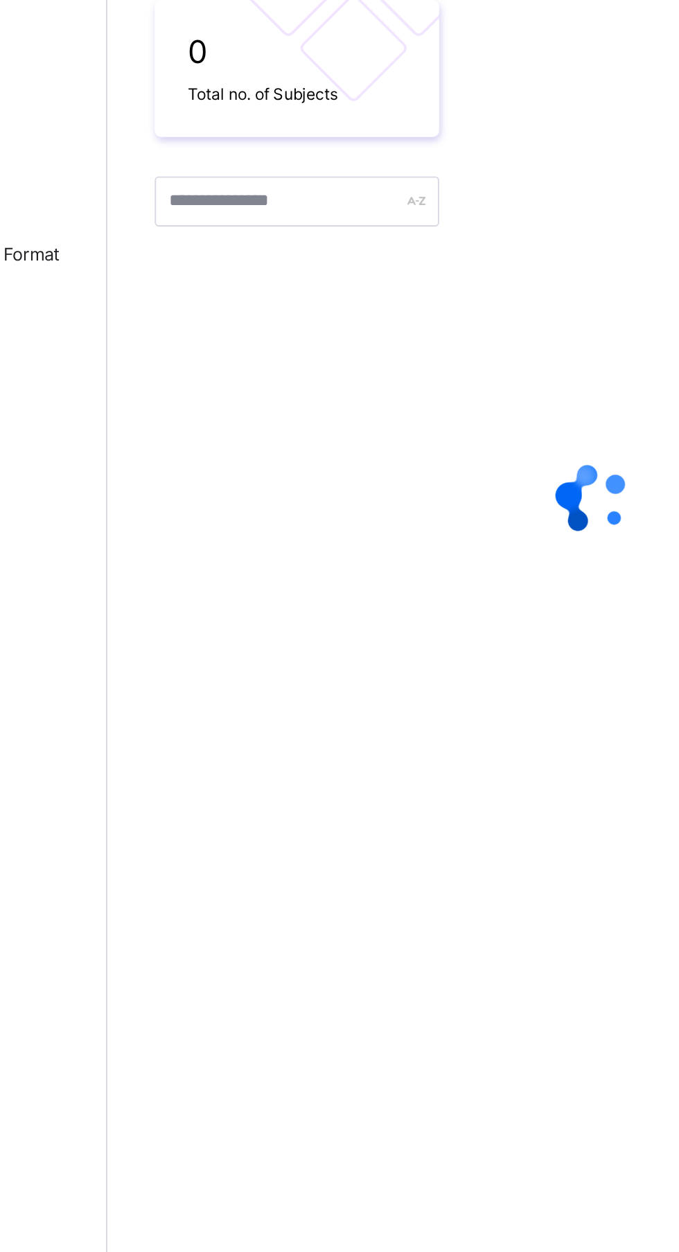
click at [356, 654] on div "Configurations / Subjects Use subject grouping This enables you to group subjec…" at bounding box center [422, 369] width 513 height 601
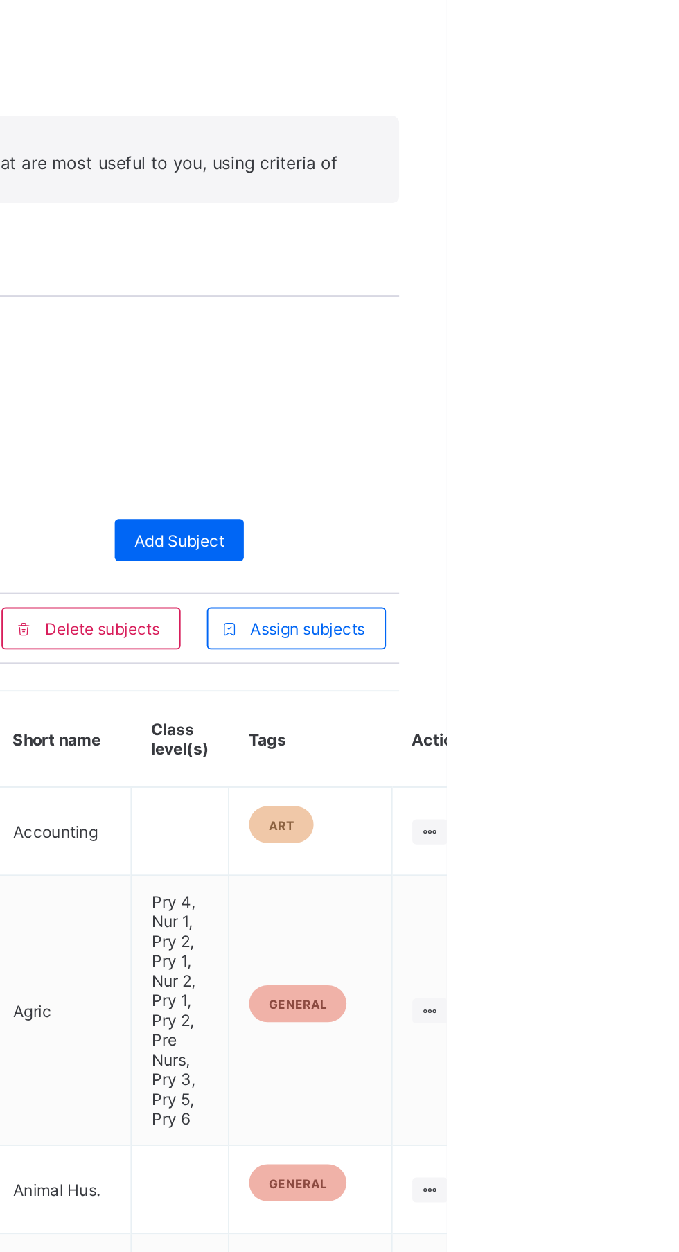
click at [0, 0] on ul "Edit Subject Assign to Level Delete Subject" at bounding box center [0, 0] width 0 height 0
click at [0, 0] on div "Assign to Level" at bounding box center [0, 0] width 0 height 0
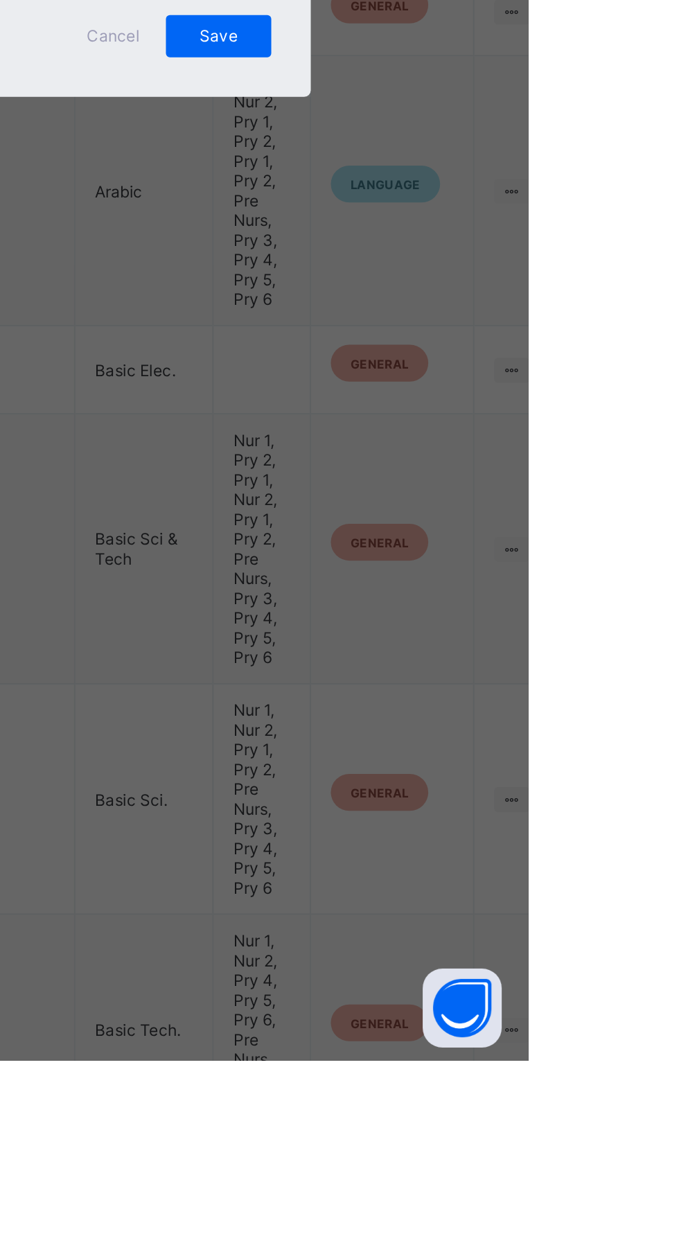
click at [678, 1202] on div "× Edit Subject Subject Level(s) Select levels that offer this subject Pry 4 Nur…" at bounding box center [339, 626] width 679 height 1252
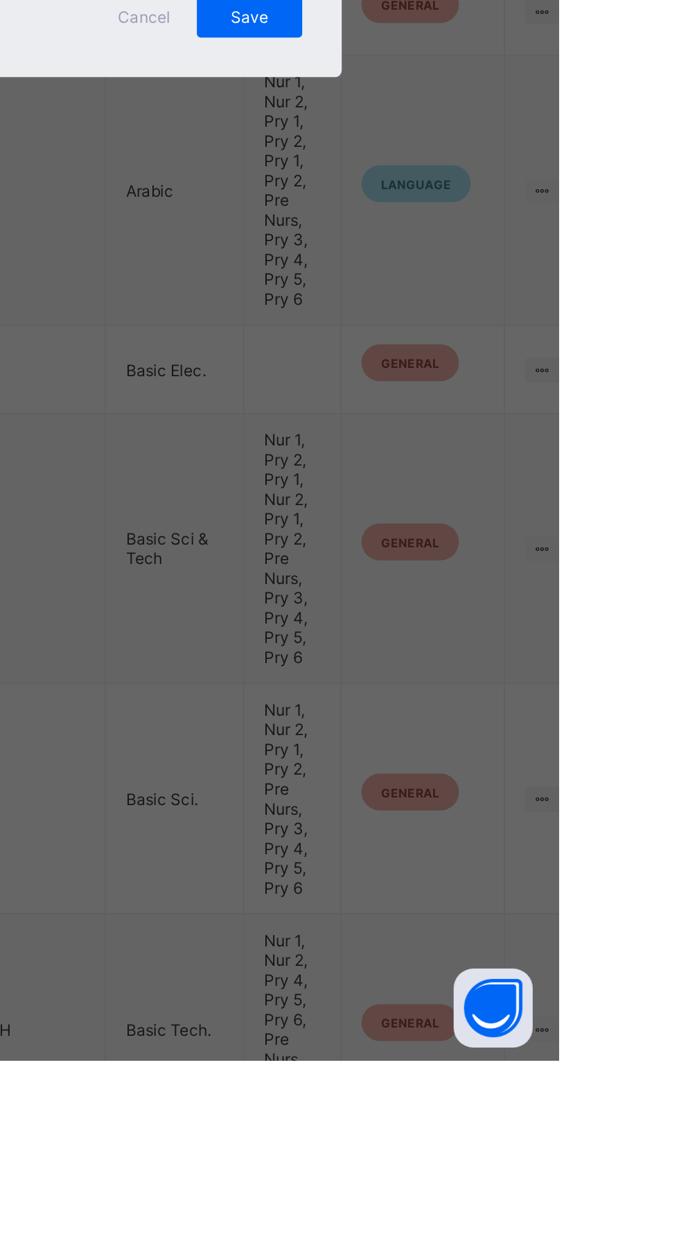
click at [538, 641] on div at bounding box center [526, 630] width 24 height 22
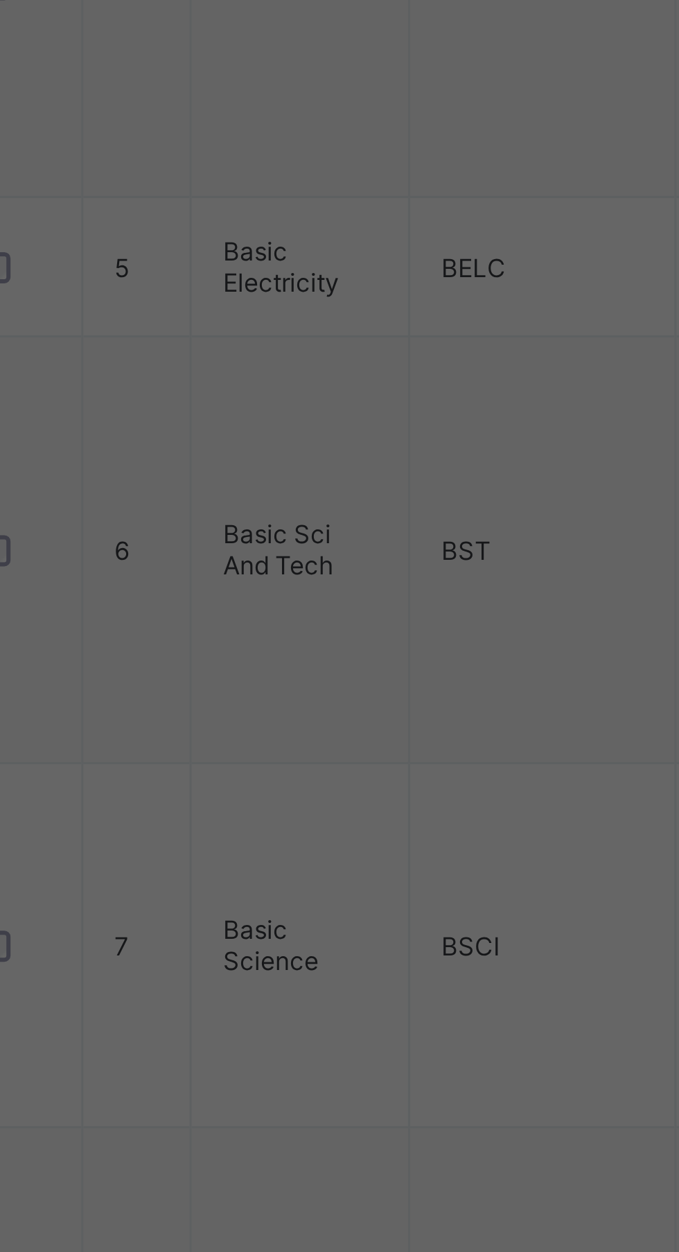
click at [303, 735] on div "Pry 2" at bounding box center [339, 724] width 399 height 21
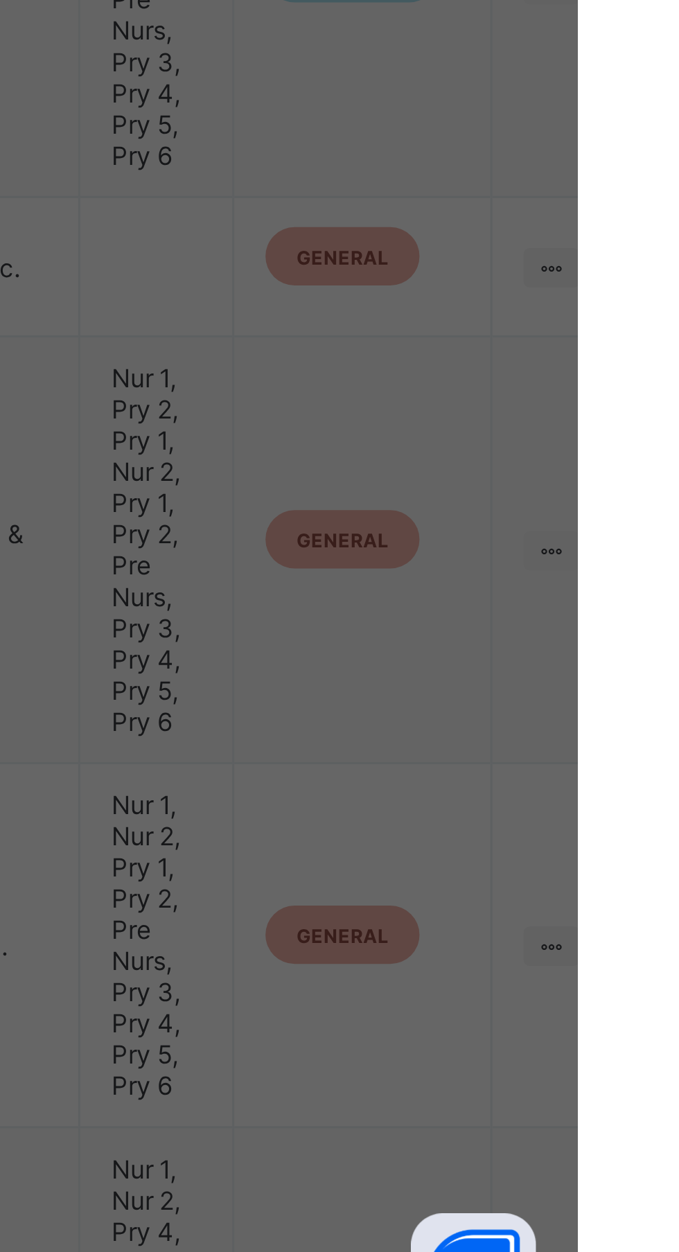
click at [534, 709] on span "Save" at bounding box center [516, 704] width 35 height 10
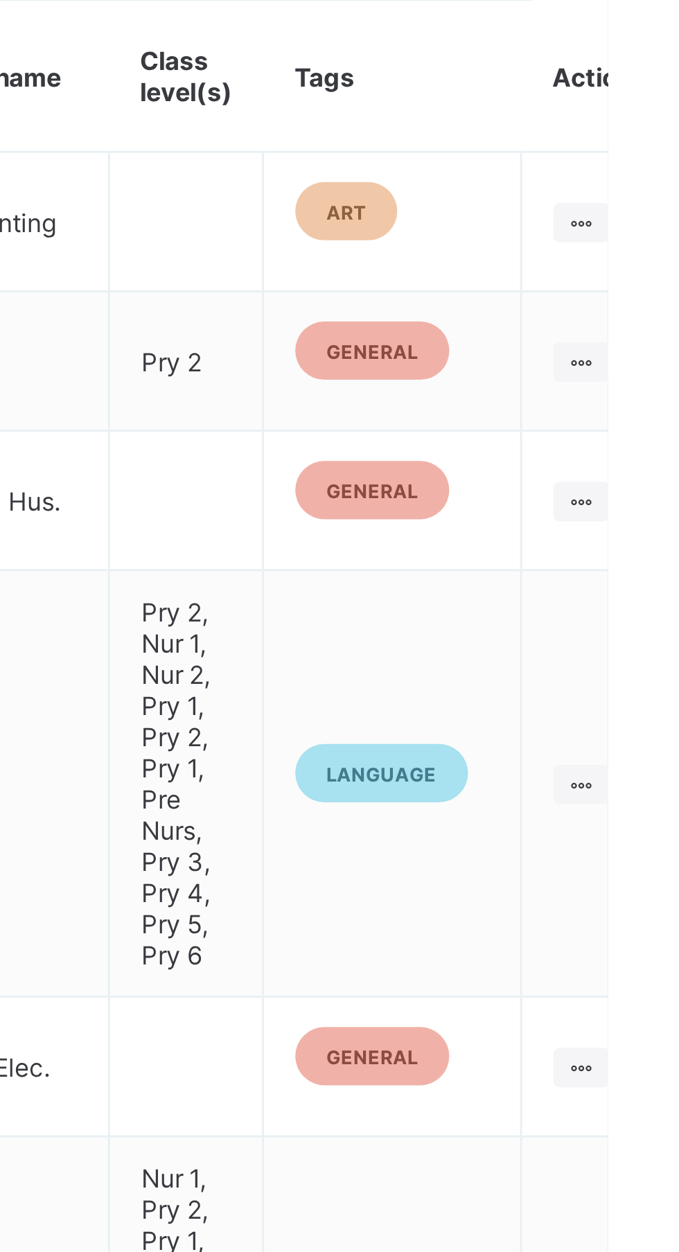
click at [0, 0] on ul "Edit Subject Assign to Level Delete Subject" at bounding box center [0, 0] width 0 height 0
click at [0, 0] on div "Assign to Level" at bounding box center [0, 0] width 0 height 0
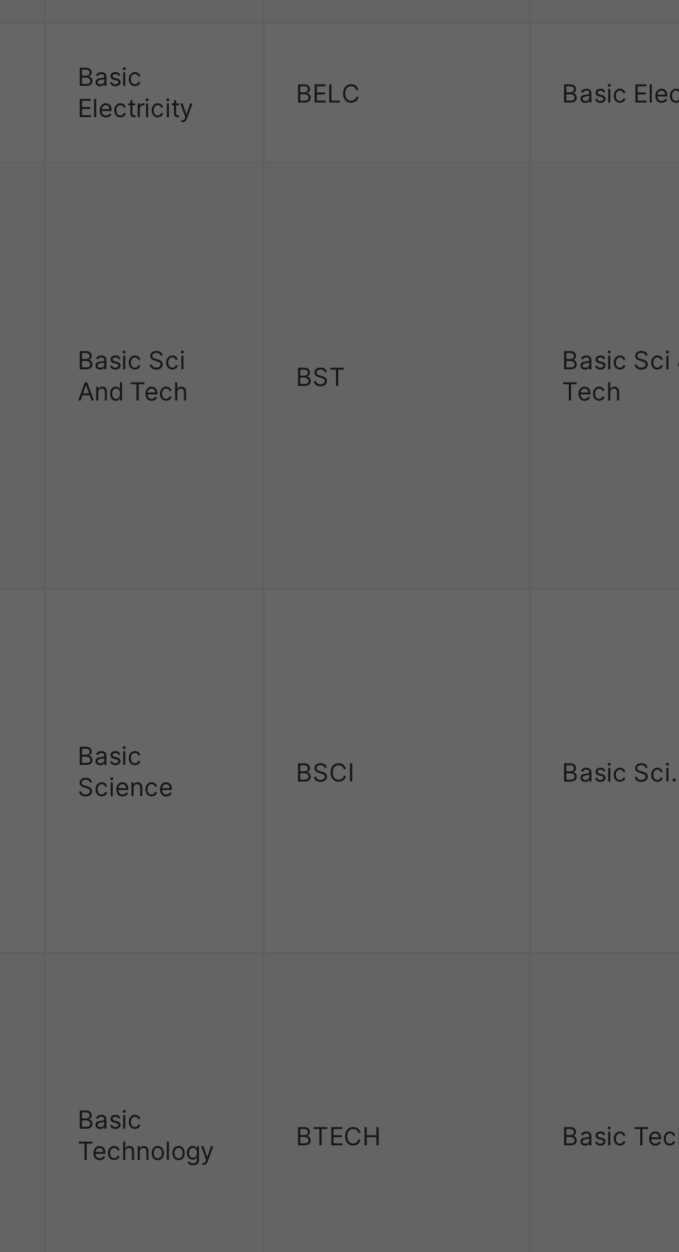
click at [307, 714] on div "Pry 1" at bounding box center [339, 703] width 399 height 21
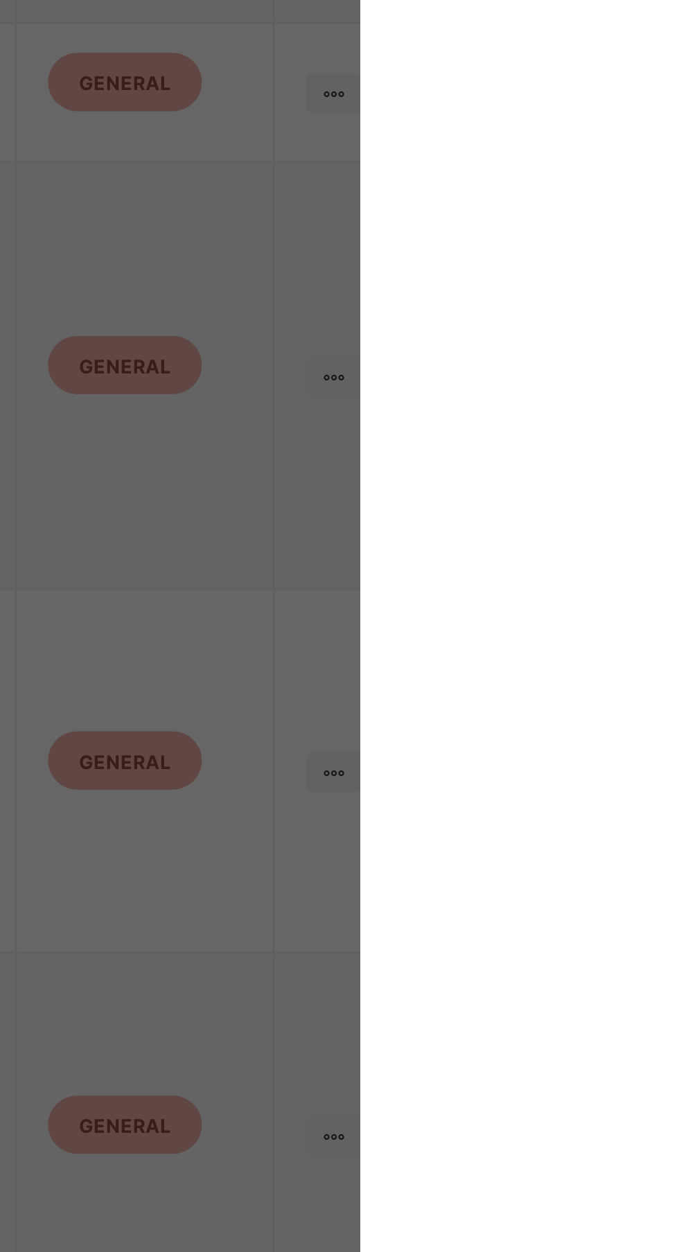
click at [534, 709] on span "Save" at bounding box center [516, 704] width 35 height 10
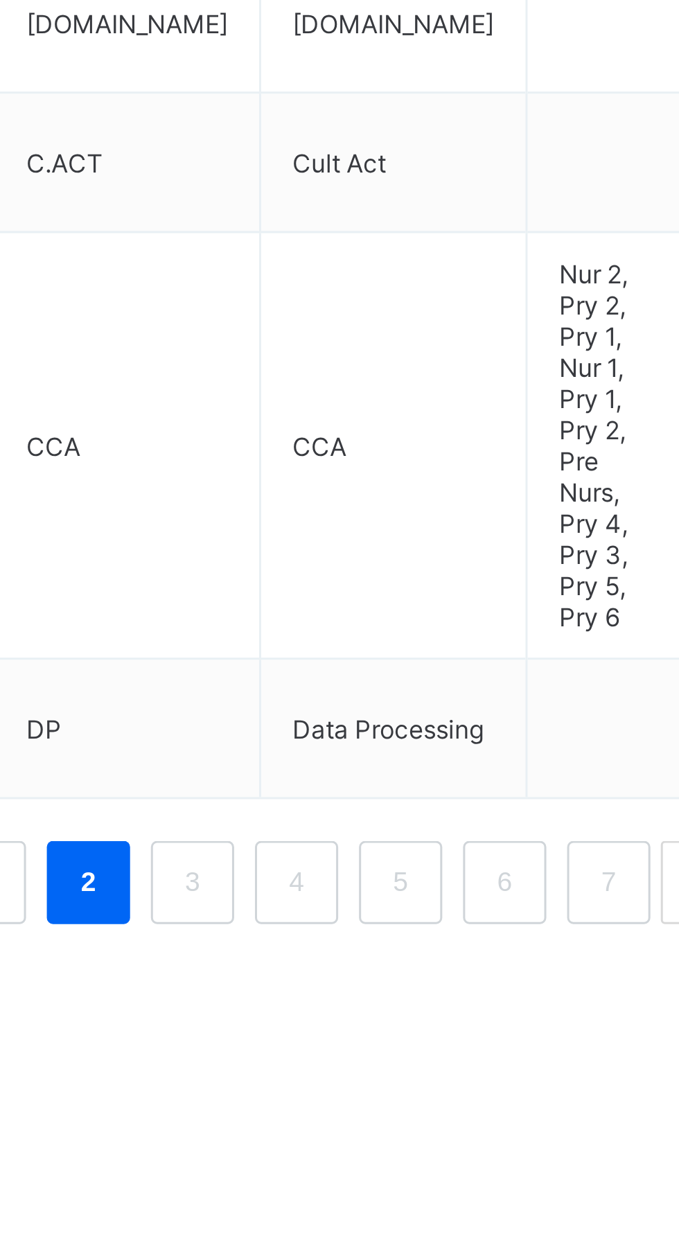
click at [465, 1165] on link "3" at bounding box center [459, 1172] width 13 height 18
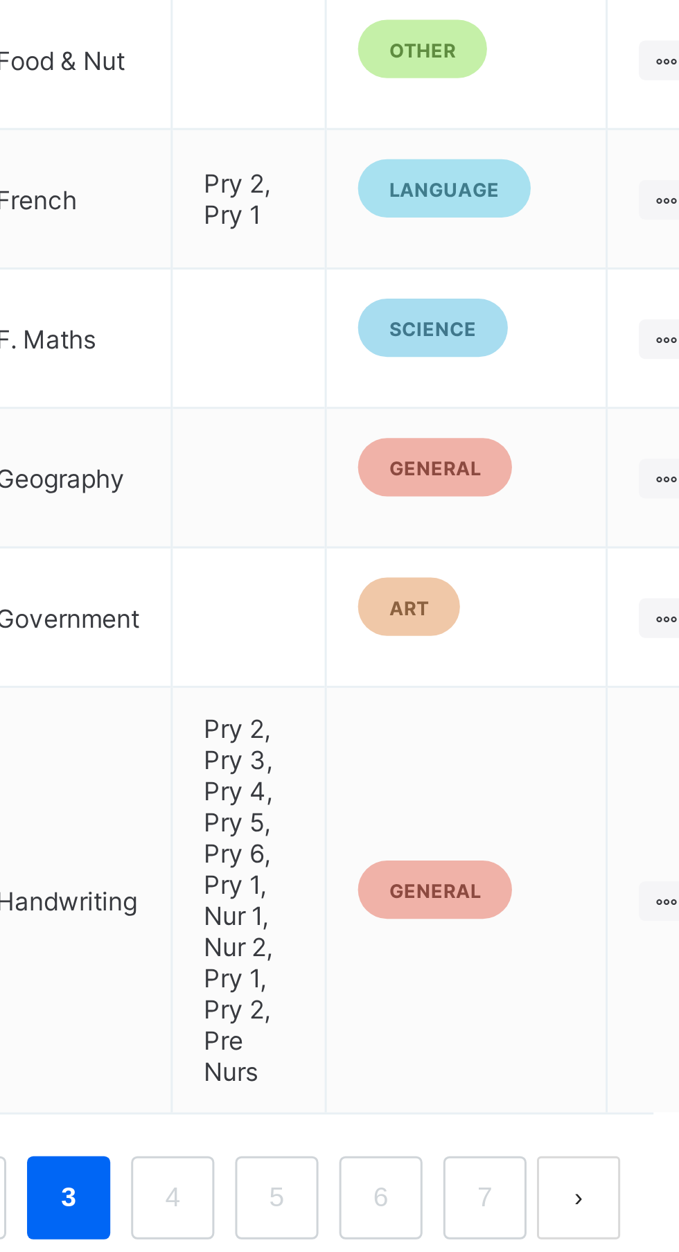
click at [496, 1165] on link "4" at bounding box center [493, 1172] width 13 height 18
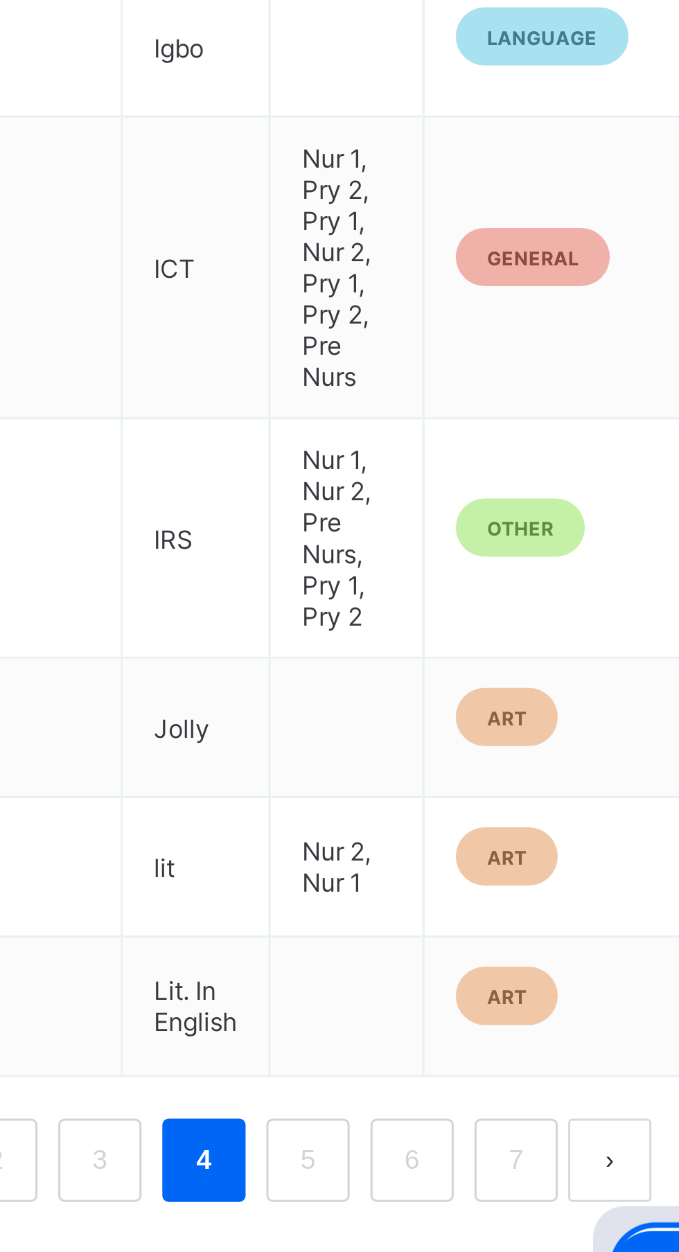
click at [535, 1179] on link "5" at bounding box center [528, 1188] width 13 height 18
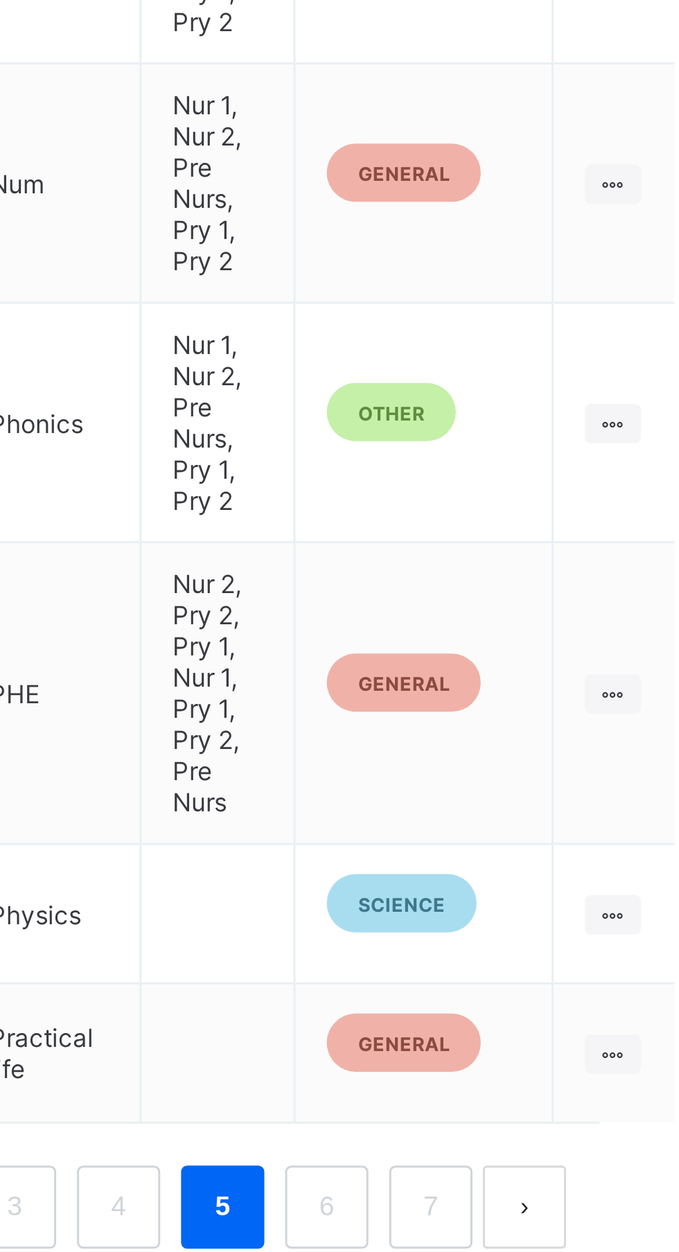
click at [568, 1179] on link "6" at bounding box center [562, 1188] width 13 height 18
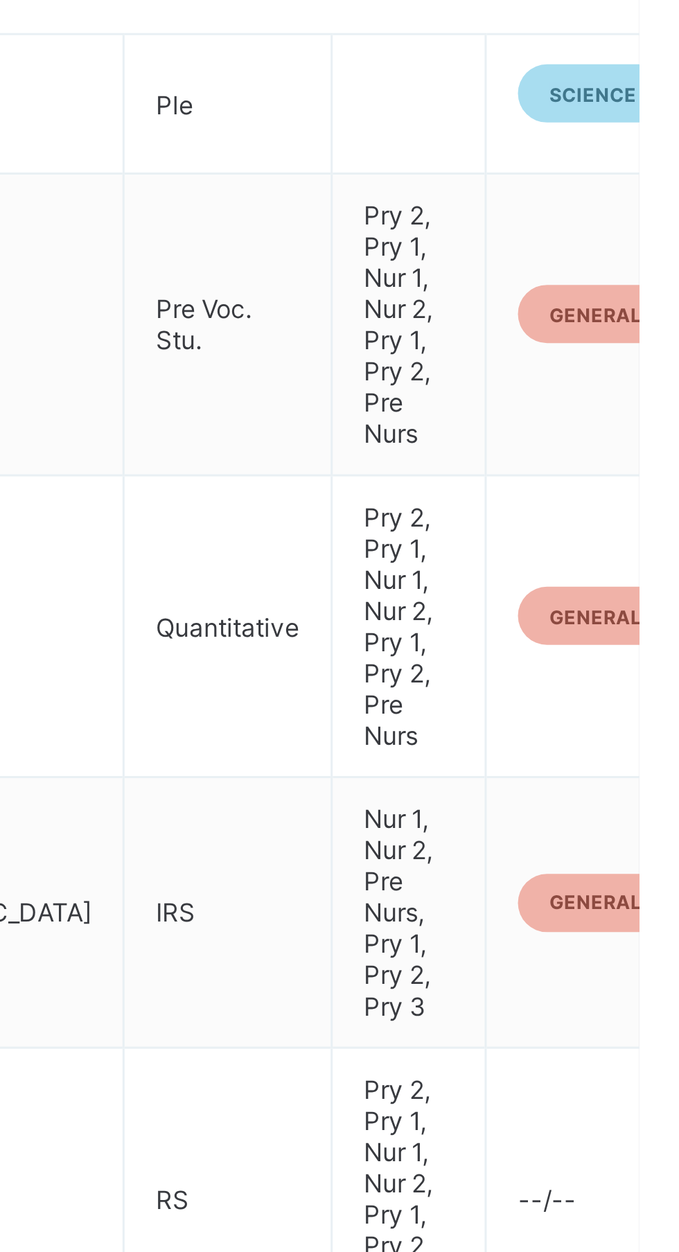
click at [0, 0] on ul "Edit Subject Assign to Level Delete Subject" at bounding box center [0, 0] width 0 height 0
click at [0, 0] on div "Assign to Level" at bounding box center [0, 0] width 0 height 0
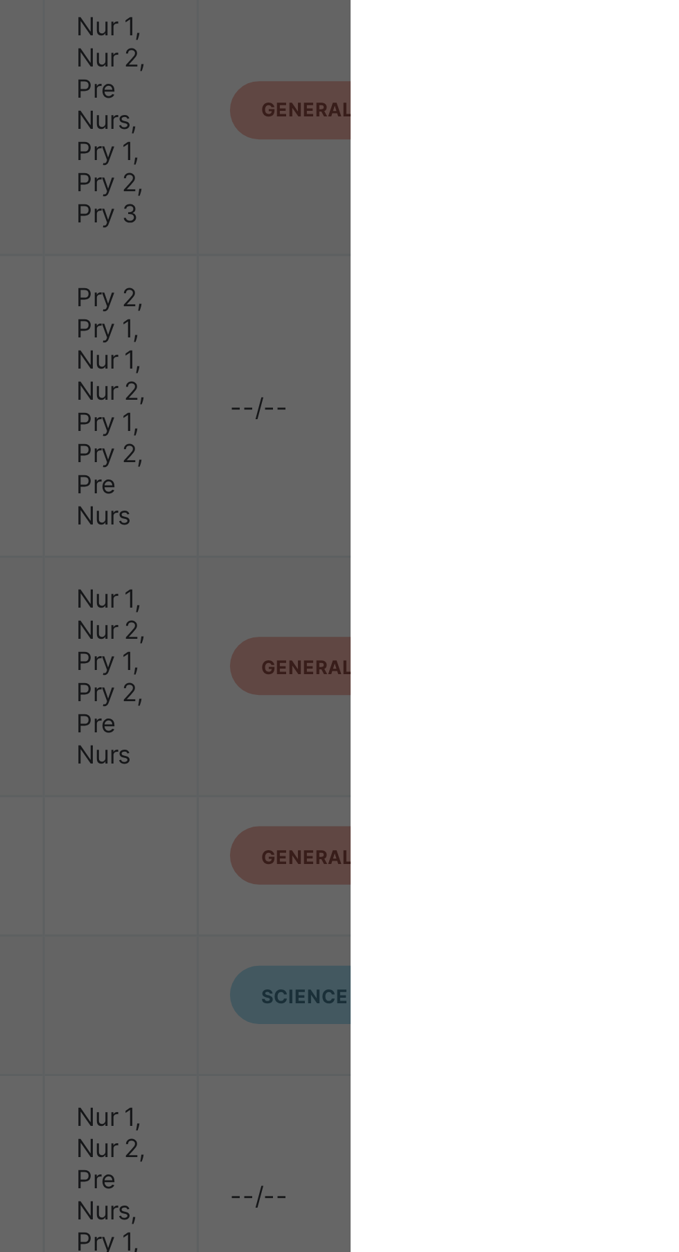
click at [540, 643] on div "Select..." at bounding box center [339, 629] width 401 height 28
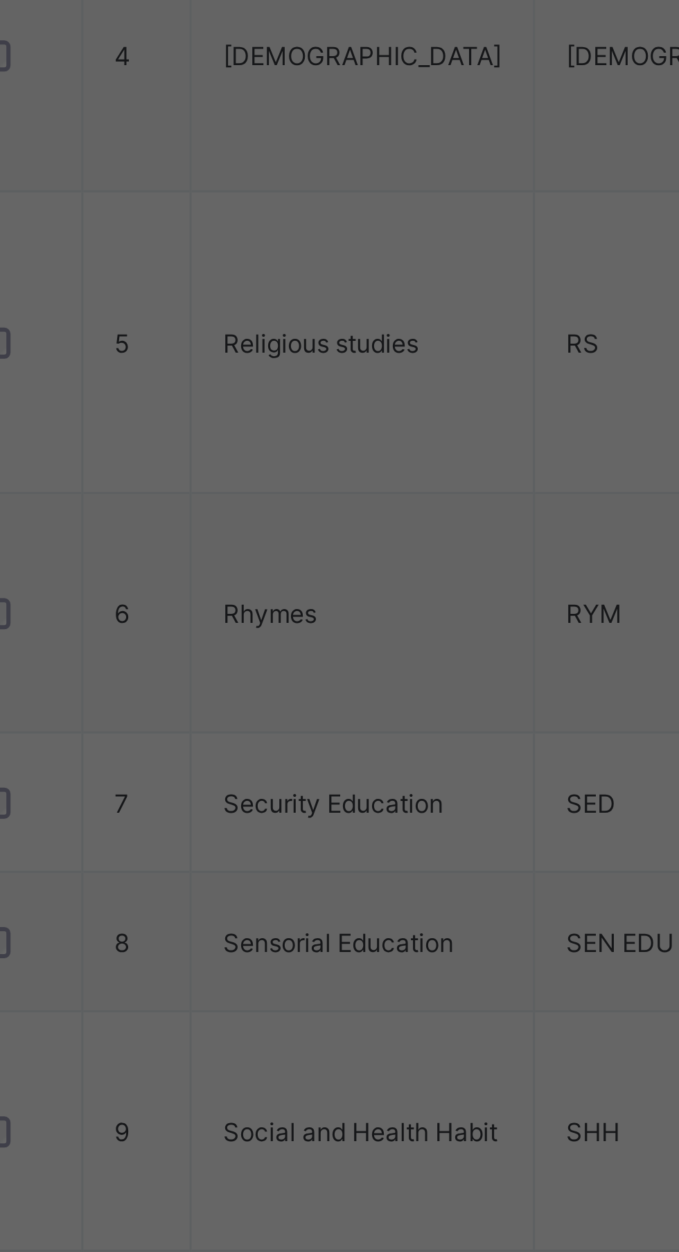
click at [336, 671] on div "Nur 1" at bounding box center [339, 659] width 399 height 21
click at [342, 672] on div "Nur 2" at bounding box center [339, 660] width 399 height 21
click at [359, 672] on div "Pry 1" at bounding box center [339, 660] width 399 height 21
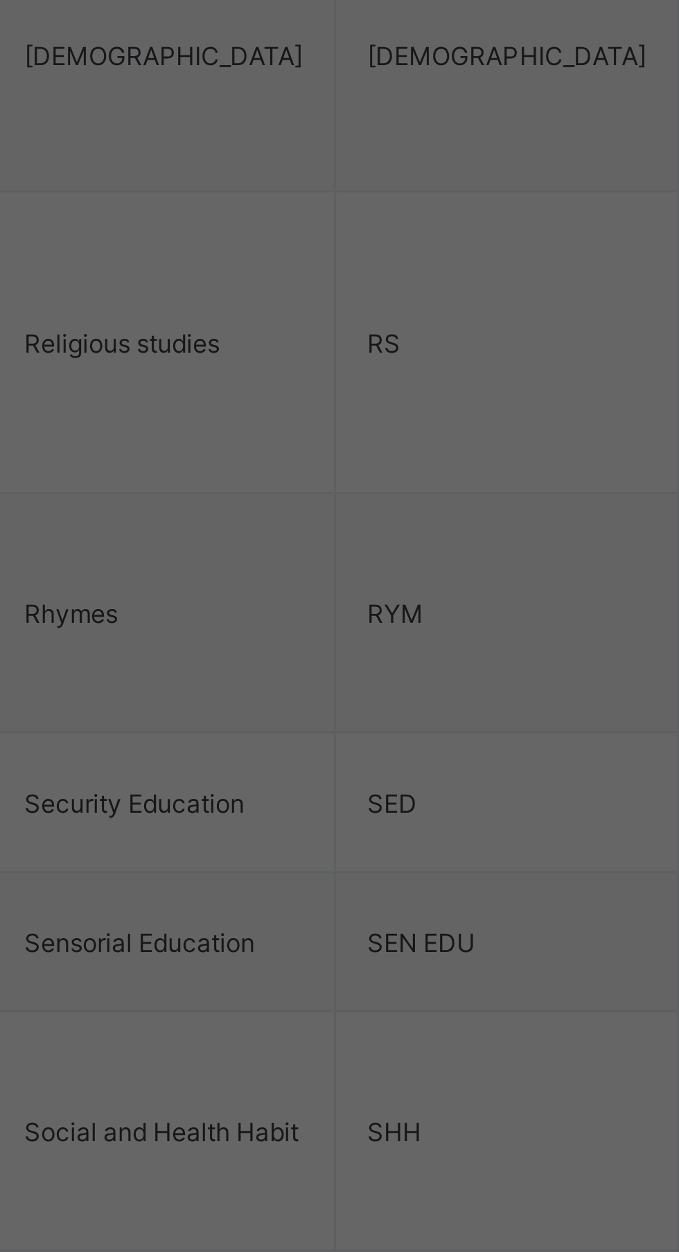
click at [410, 672] on div "Pry 2" at bounding box center [339, 660] width 399 height 21
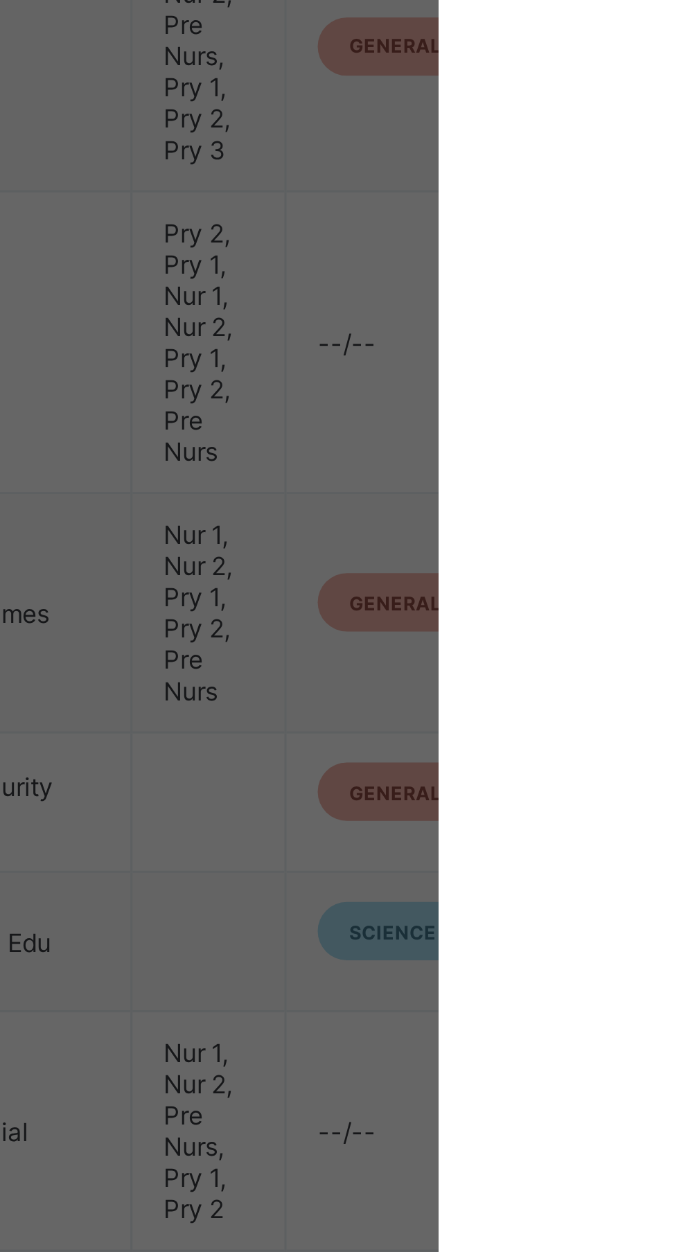
click at [534, 709] on span "Save" at bounding box center [516, 704] width 35 height 10
